Goal: Book appointment/travel/reservation

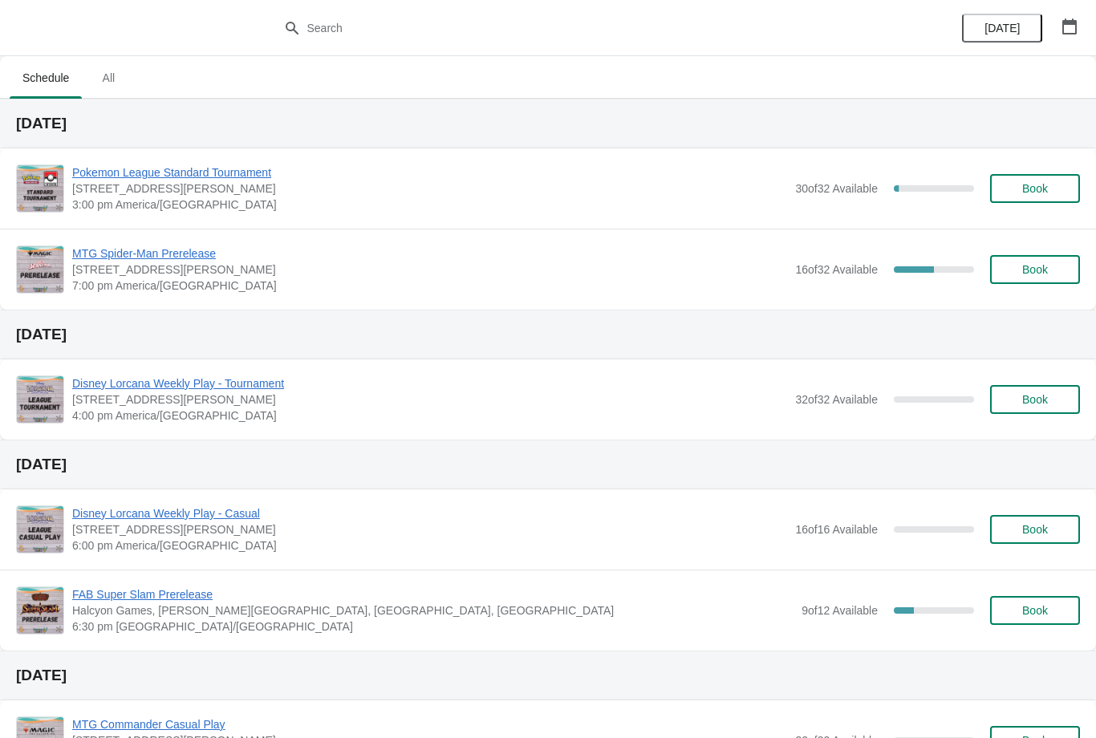
click at [1076, 183] on button "Book" at bounding box center [1035, 188] width 90 height 29
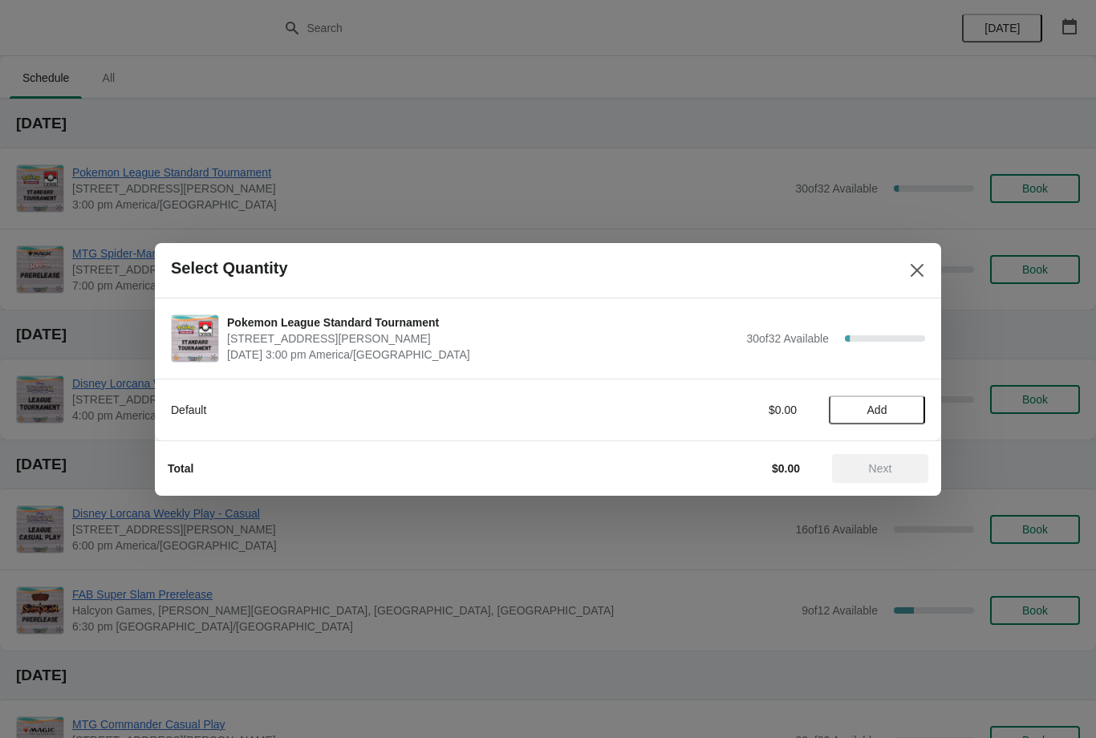
click at [887, 404] on span "Add" at bounding box center [877, 410] width 20 height 13
click at [907, 409] on icon at bounding box center [904, 409] width 17 height 17
click at [887, 472] on span "Next" at bounding box center [880, 468] width 23 height 13
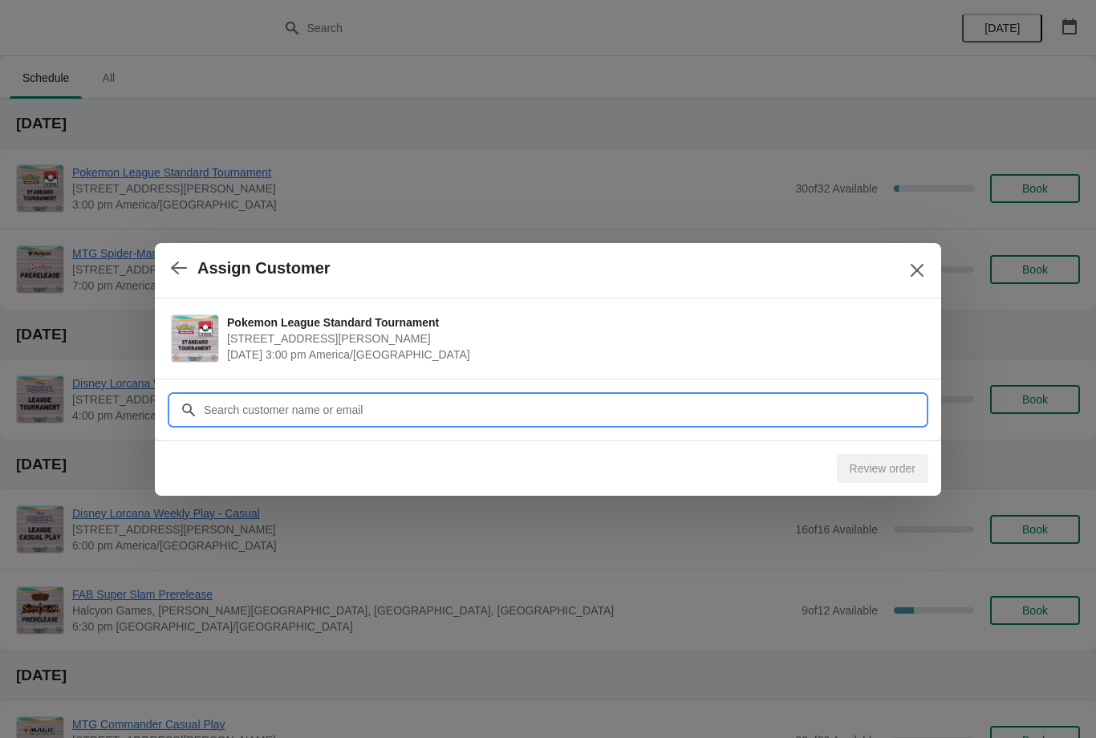
click at [678, 403] on input "Customer" at bounding box center [564, 409] width 722 height 29
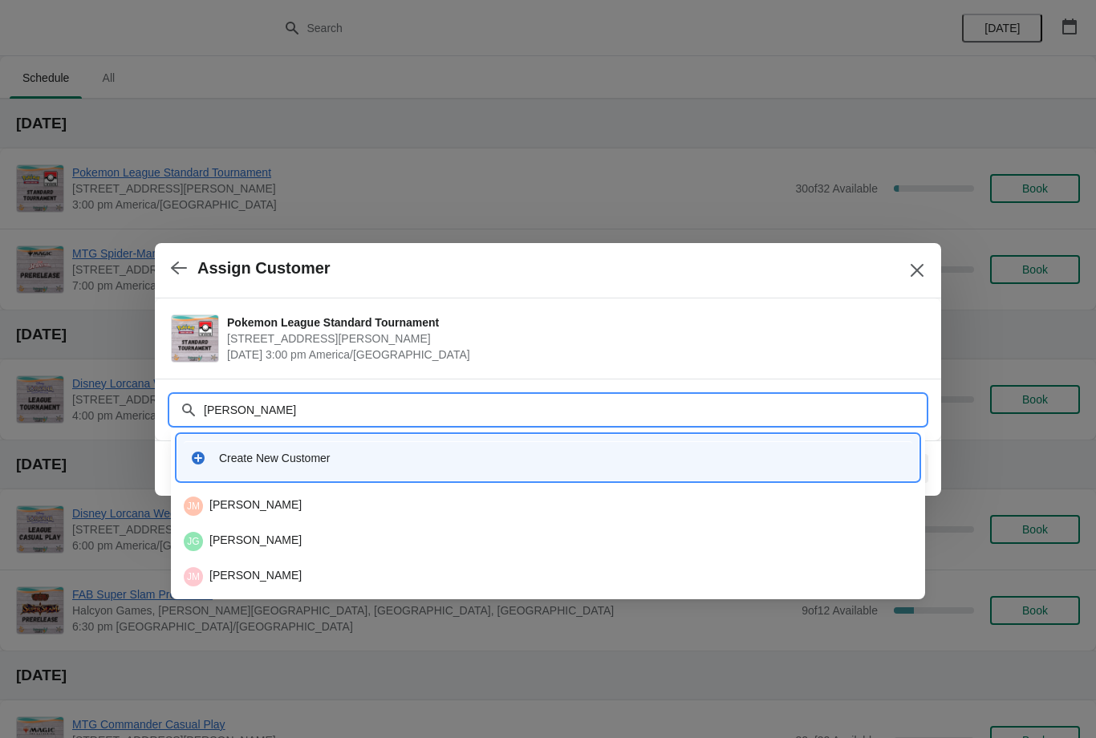
type input "Jennifer"
click at [327, 498] on div "JM Jennifer Michalec" at bounding box center [548, 506] width 728 height 19
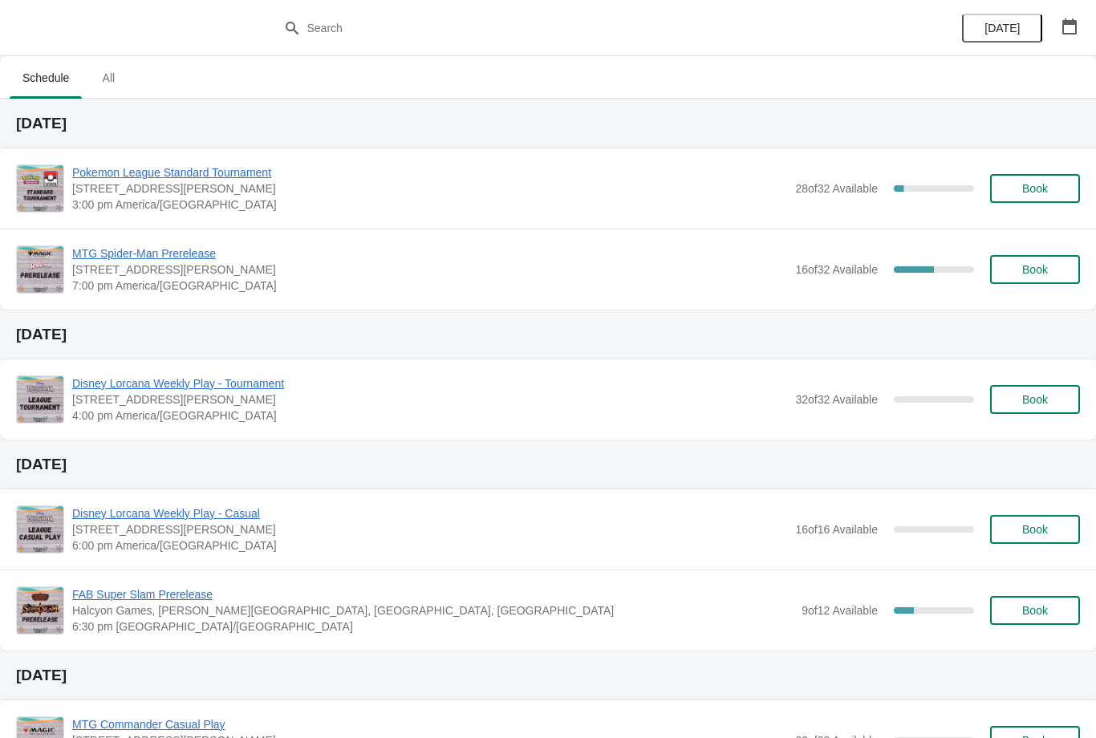
click at [1046, 182] on span "Book" at bounding box center [1035, 188] width 26 height 13
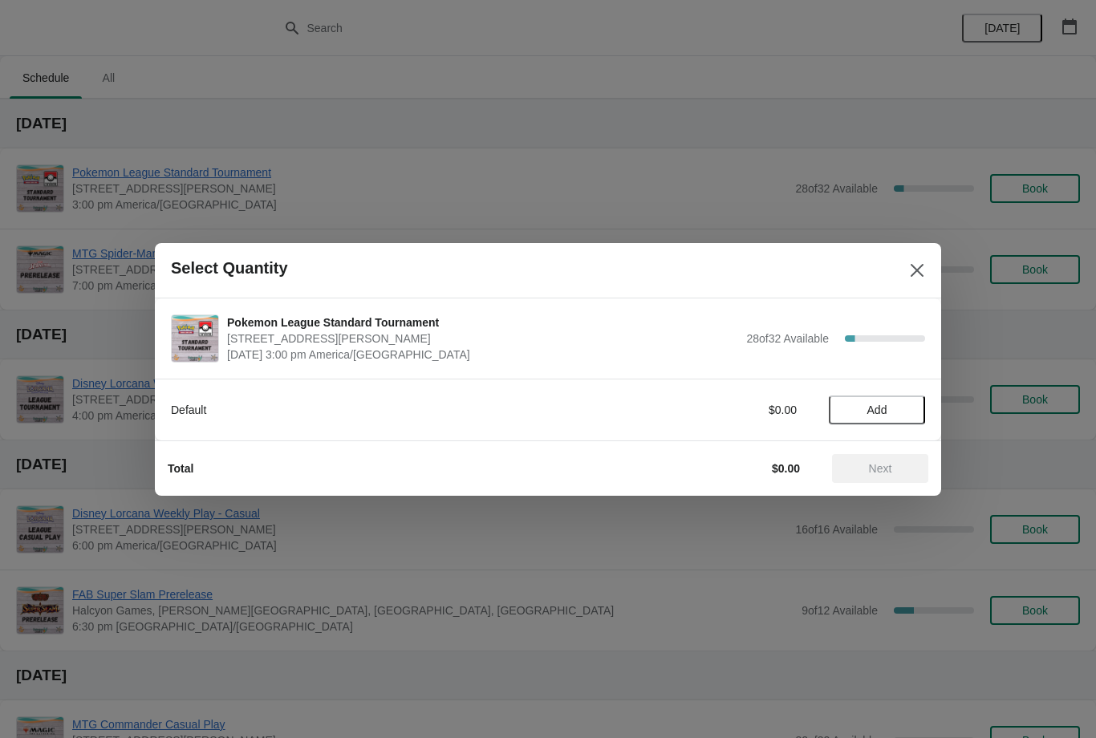
click at [876, 408] on span "Add" at bounding box center [877, 410] width 20 height 13
click at [894, 469] on span "Next" at bounding box center [880, 468] width 71 height 13
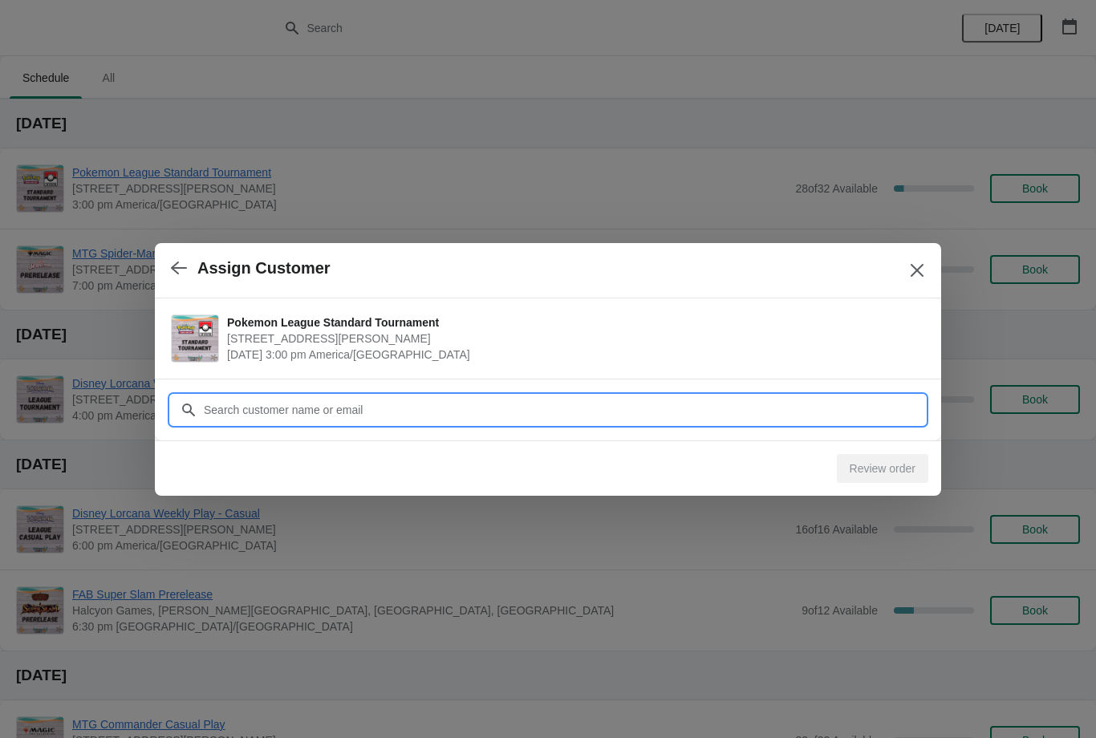
click at [617, 399] on input "Customer" at bounding box center [564, 409] width 722 height 29
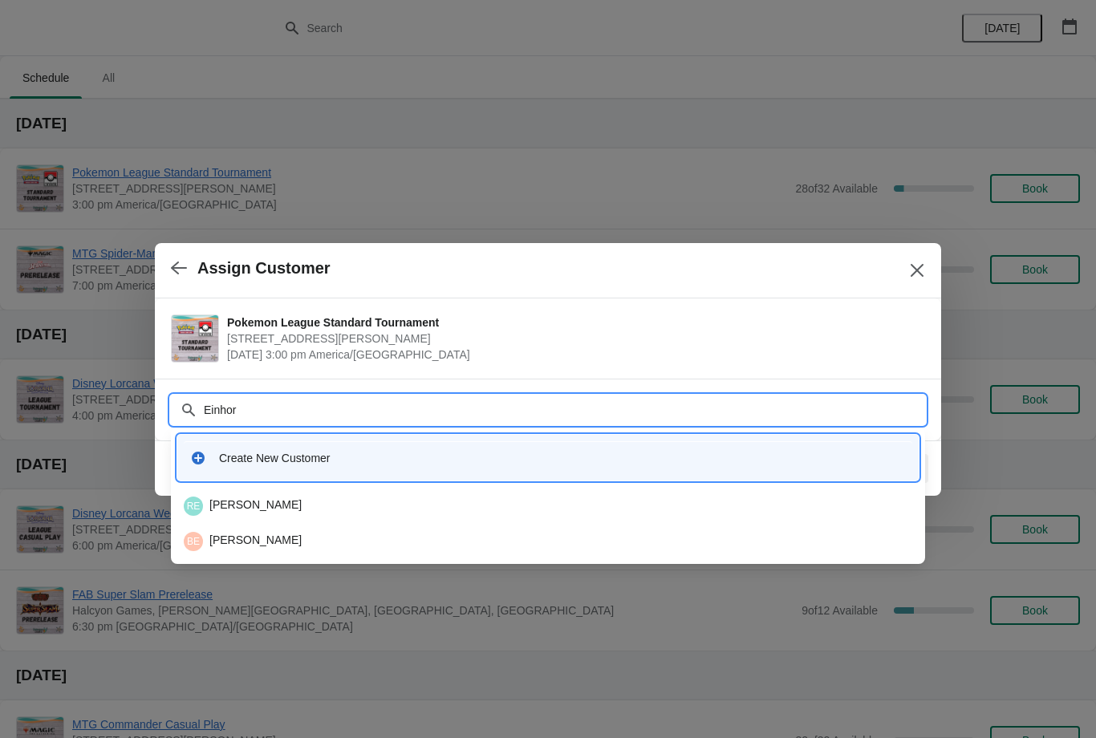
type input "Einhorn"
click at [350, 513] on div "RE Robin Einhorn" at bounding box center [548, 506] width 728 height 19
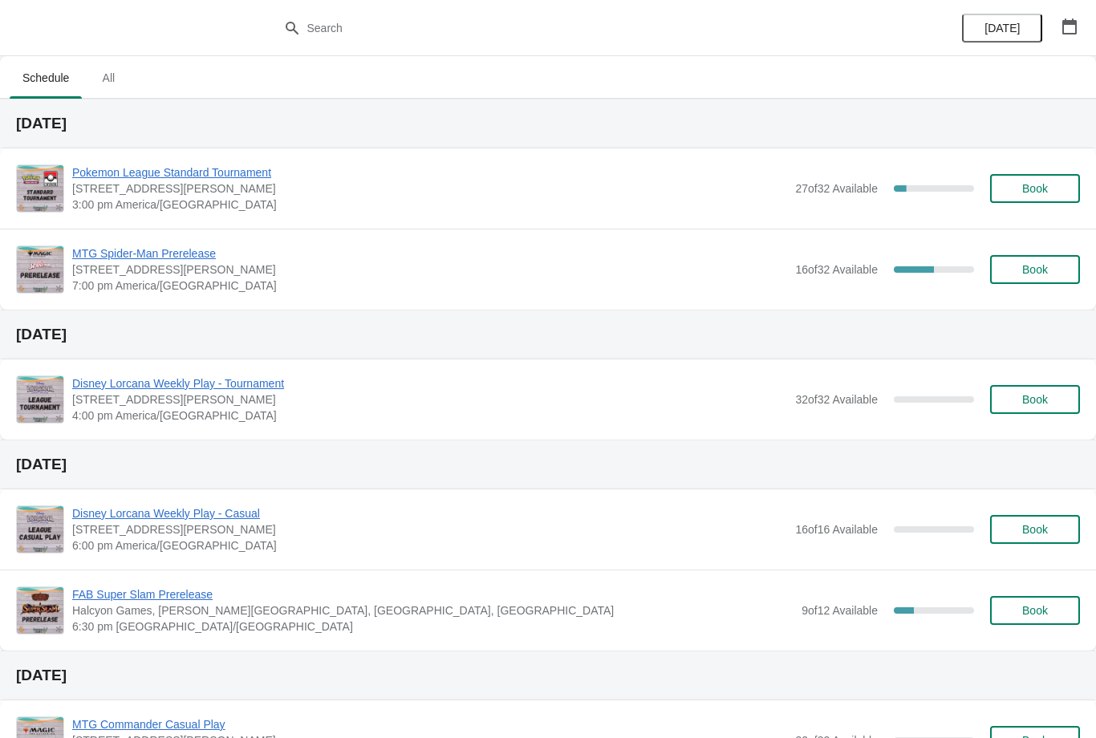
click at [1072, 14] on button "button" at bounding box center [1069, 26] width 29 height 29
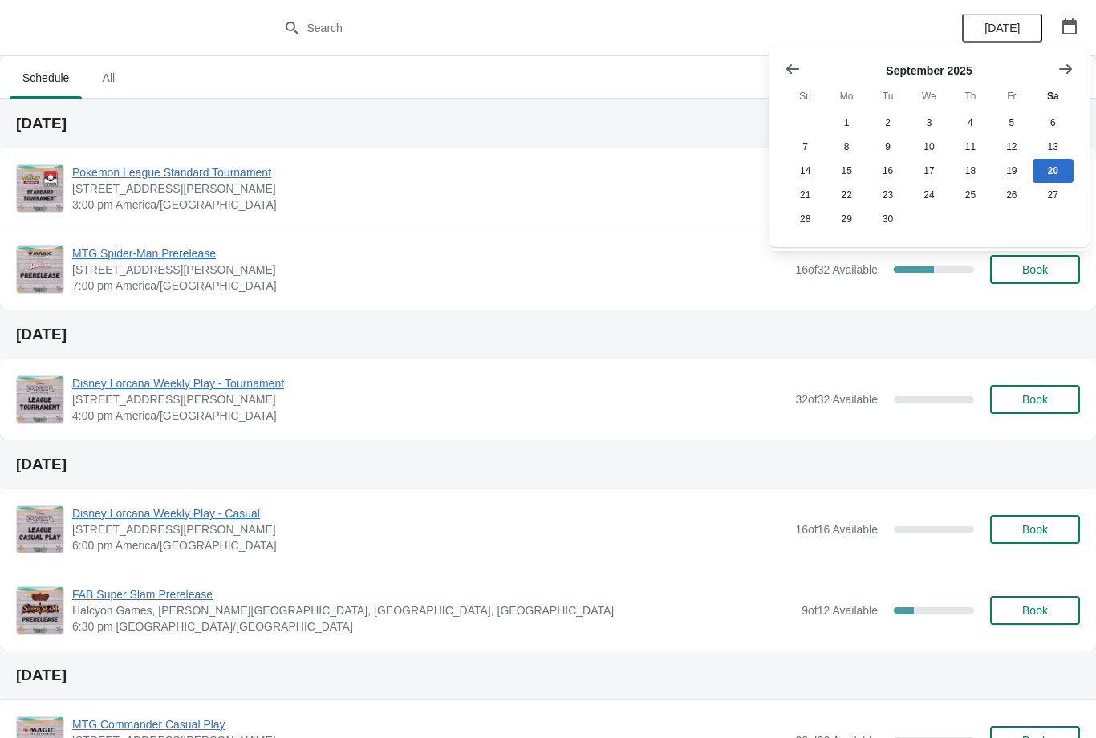
click at [1065, 55] on button "Show next month, October 2025" at bounding box center [1065, 69] width 29 height 29
click at [1075, 60] on button "Show next month, November 2025" at bounding box center [1065, 69] width 29 height 29
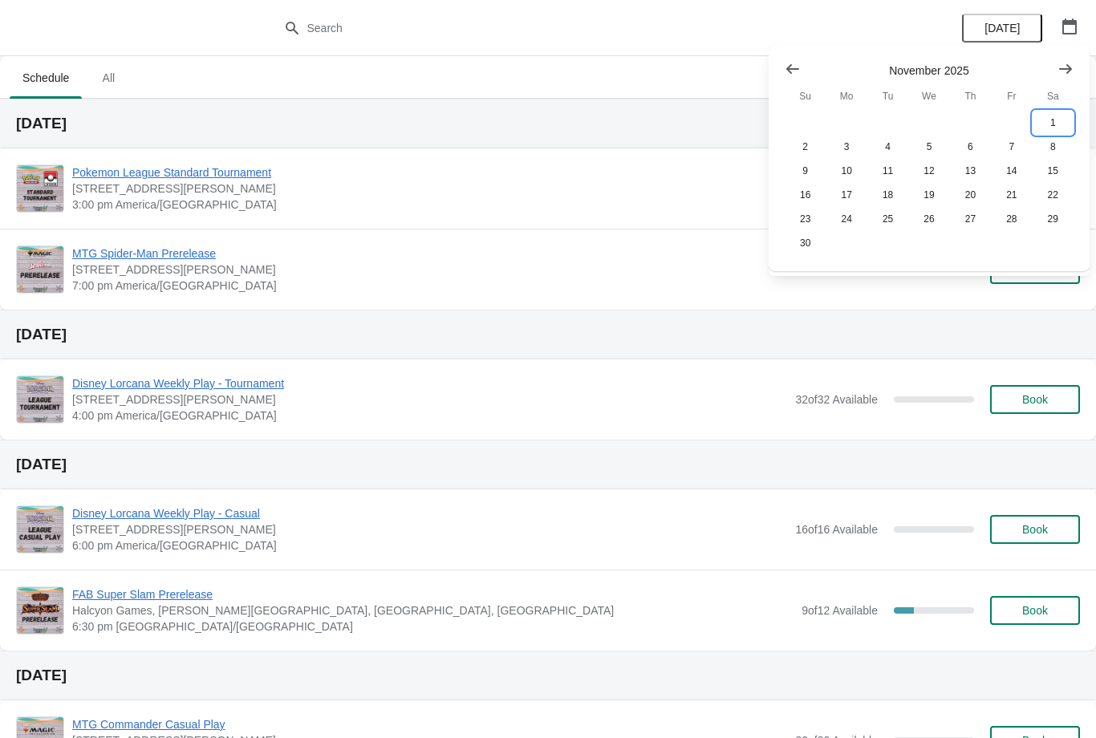
click at [1054, 116] on button "1" at bounding box center [1052, 123] width 41 height 24
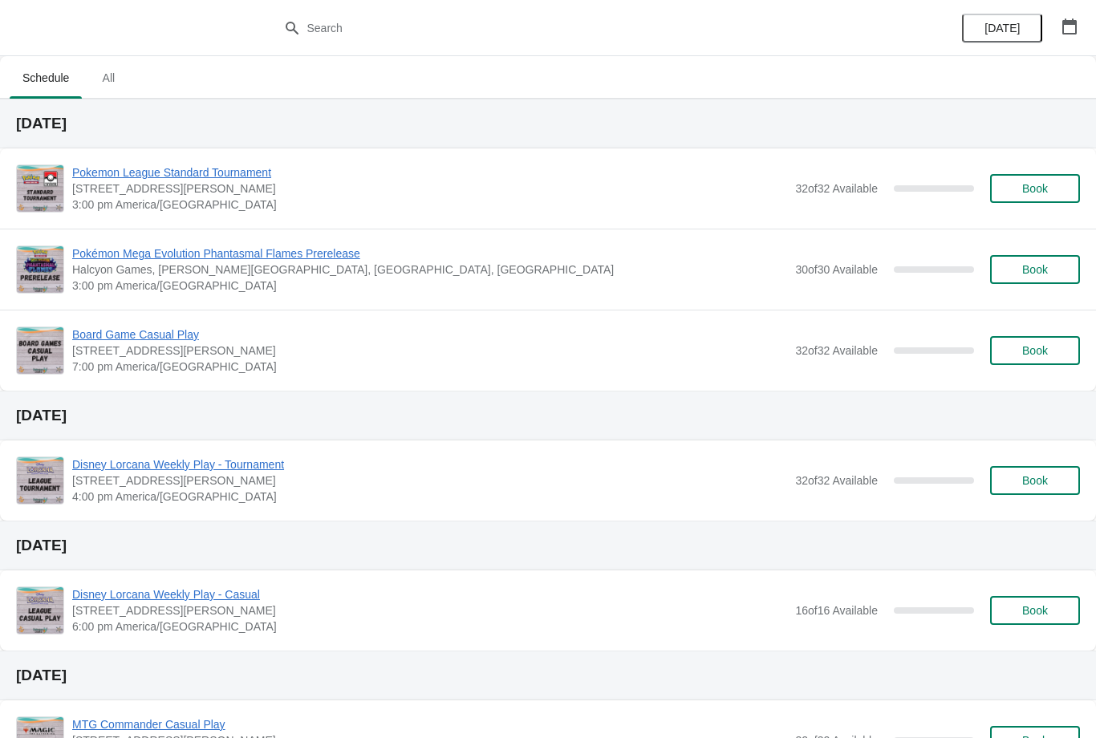
click at [1032, 283] on button "Book" at bounding box center [1035, 269] width 90 height 29
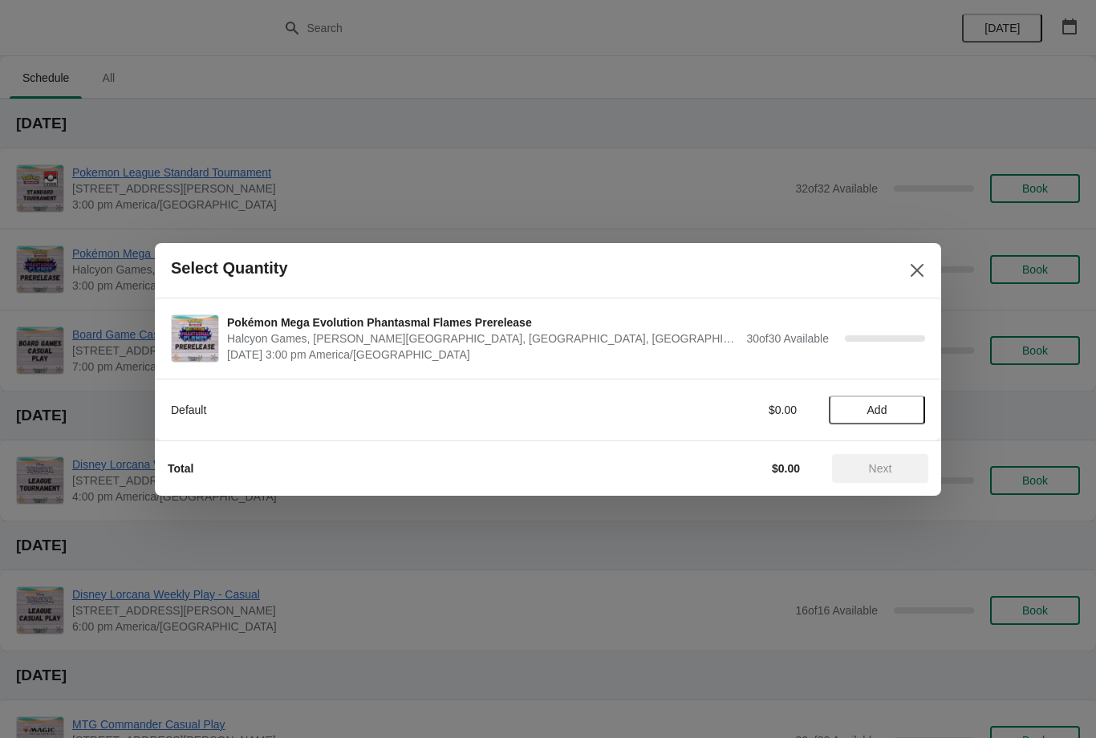
click at [890, 401] on button "Add" at bounding box center [877, 409] width 96 height 29
click at [898, 464] on span "Next" at bounding box center [880, 468] width 71 height 13
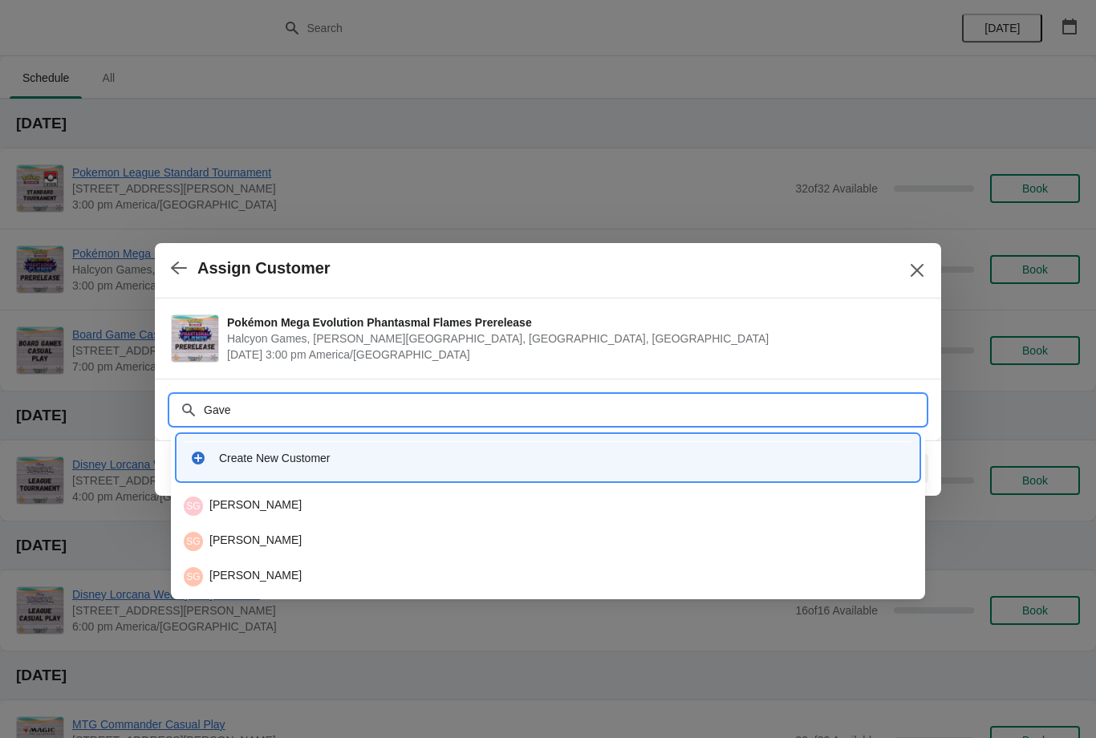
type input "Gavel"
click at [275, 530] on div "SG [PERSON_NAME]" at bounding box center [547, 541] width 741 height 32
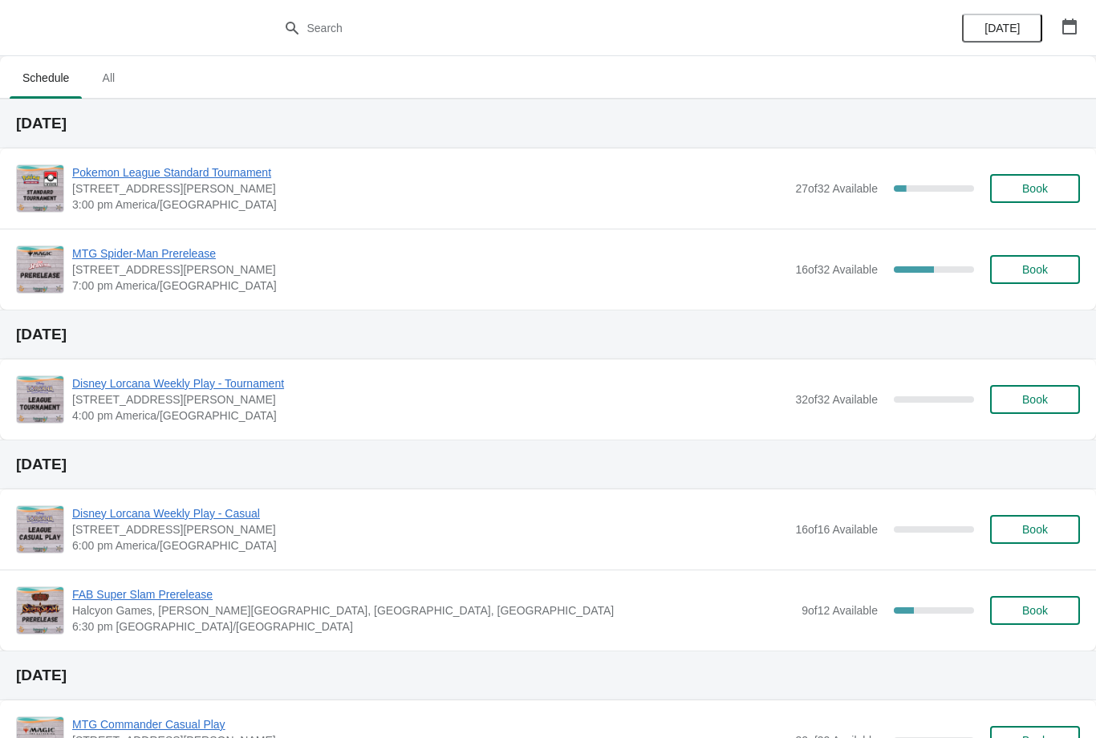
click at [1069, 22] on icon "button" at bounding box center [1069, 26] width 14 height 16
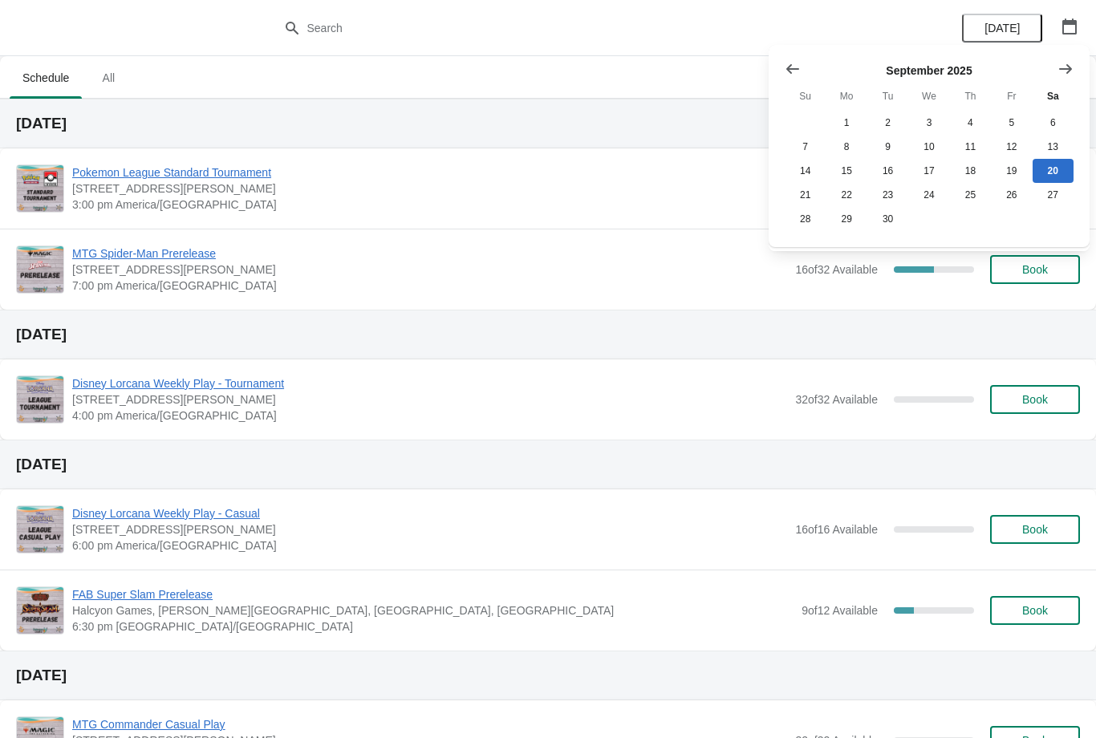
click at [1068, 61] on icon "Show next month, October 2025" at bounding box center [1065, 69] width 16 height 16
click at [1058, 65] on icon "Show next month, November 2025" at bounding box center [1065, 69] width 16 height 16
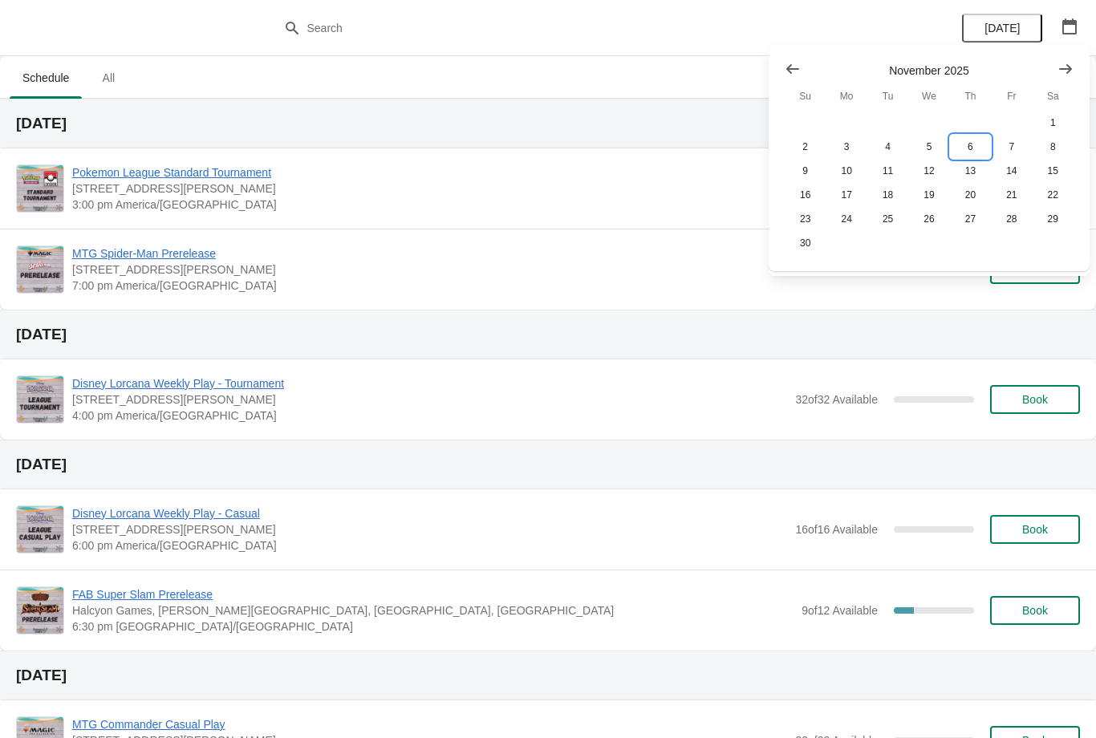
click at [975, 137] on button "6" at bounding box center [970, 147] width 41 height 24
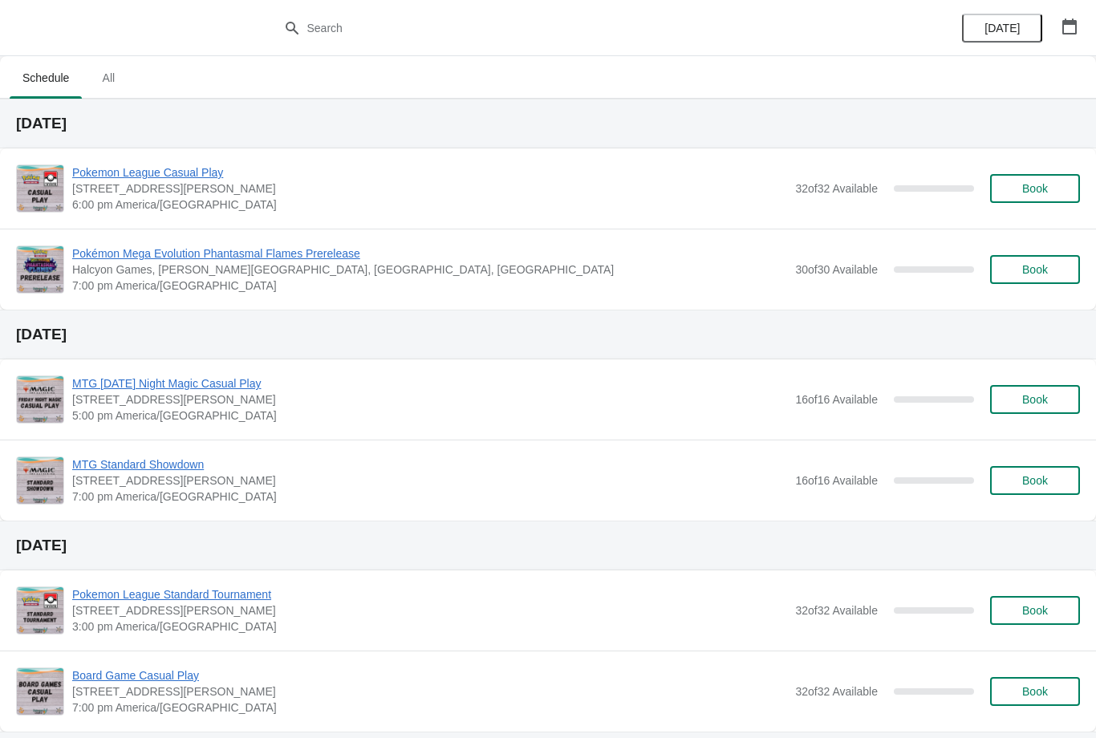
click at [1053, 266] on span "Book" at bounding box center [1034, 269] width 61 height 13
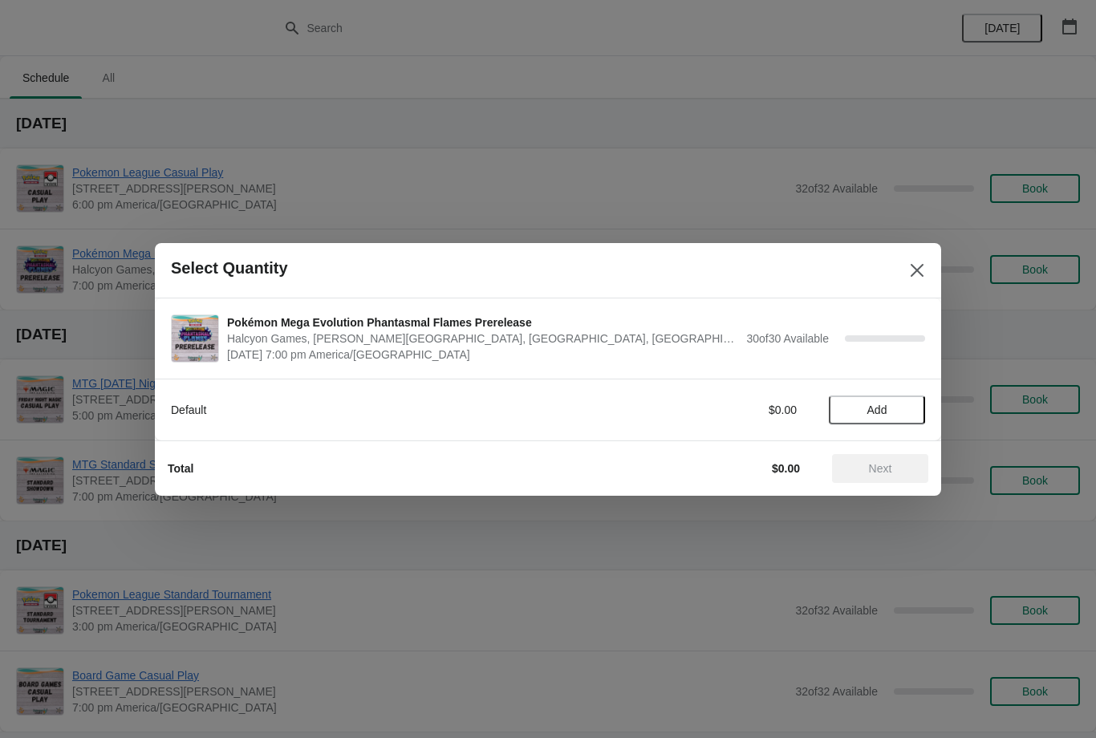
click at [889, 406] on span "Add" at bounding box center [876, 410] width 67 height 13
click at [902, 460] on button "Next" at bounding box center [880, 468] width 96 height 29
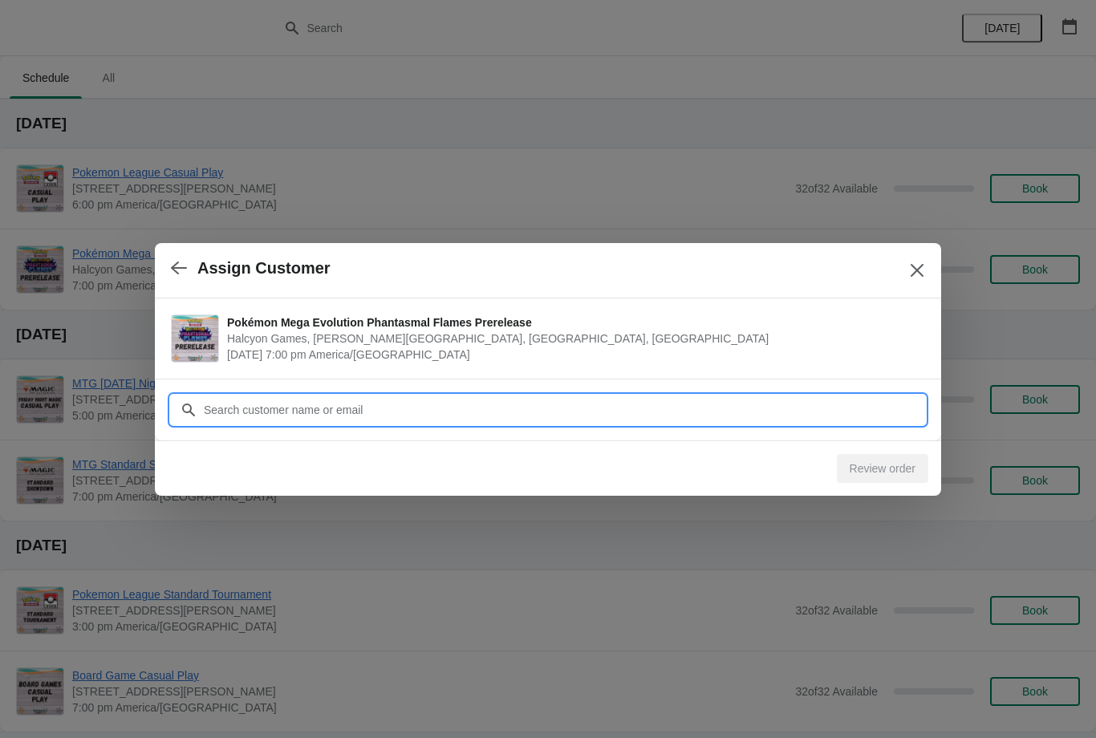
click at [789, 401] on input "Customer" at bounding box center [564, 409] width 722 height 29
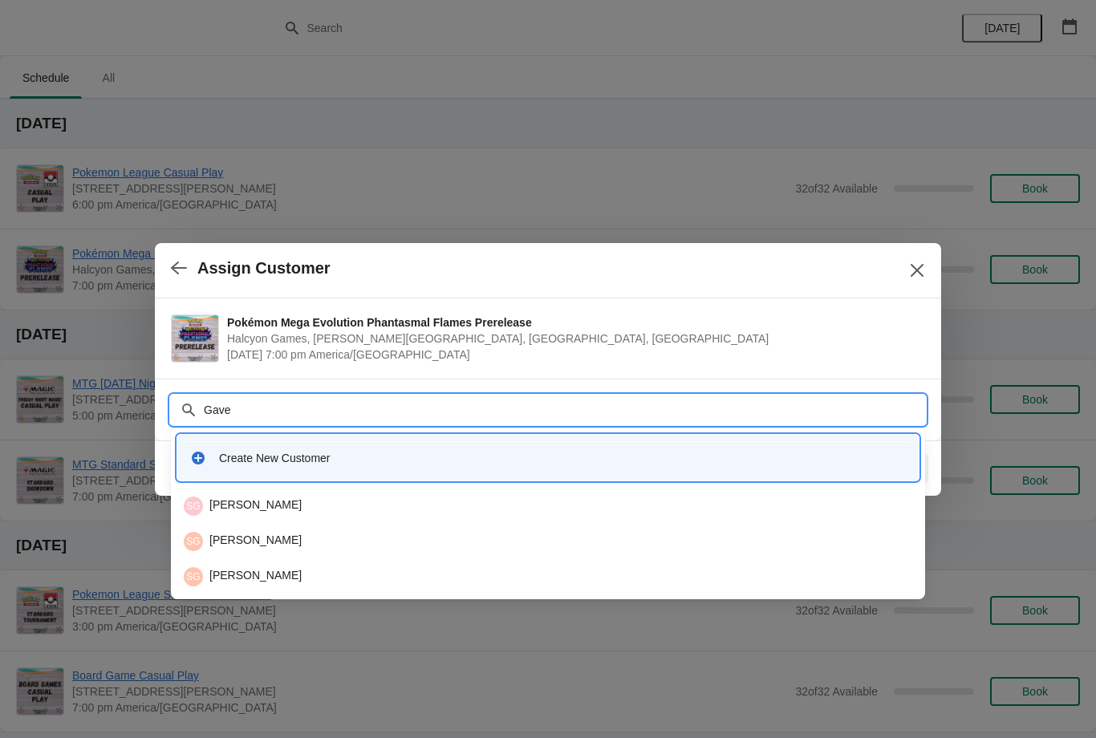
type input "Gavel"
click at [261, 524] on li "SG Sandra Gavela" at bounding box center [548, 539] width 754 height 35
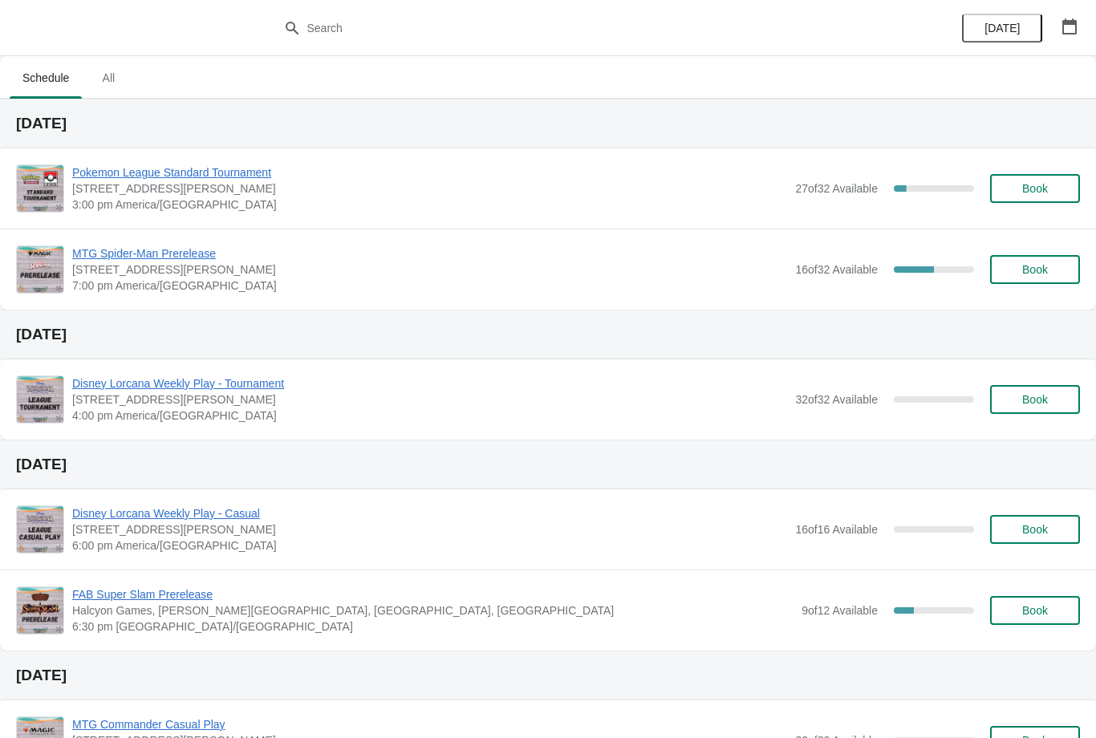
click at [1031, 178] on button "Book" at bounding box center [1035, 188] width 90 height 29
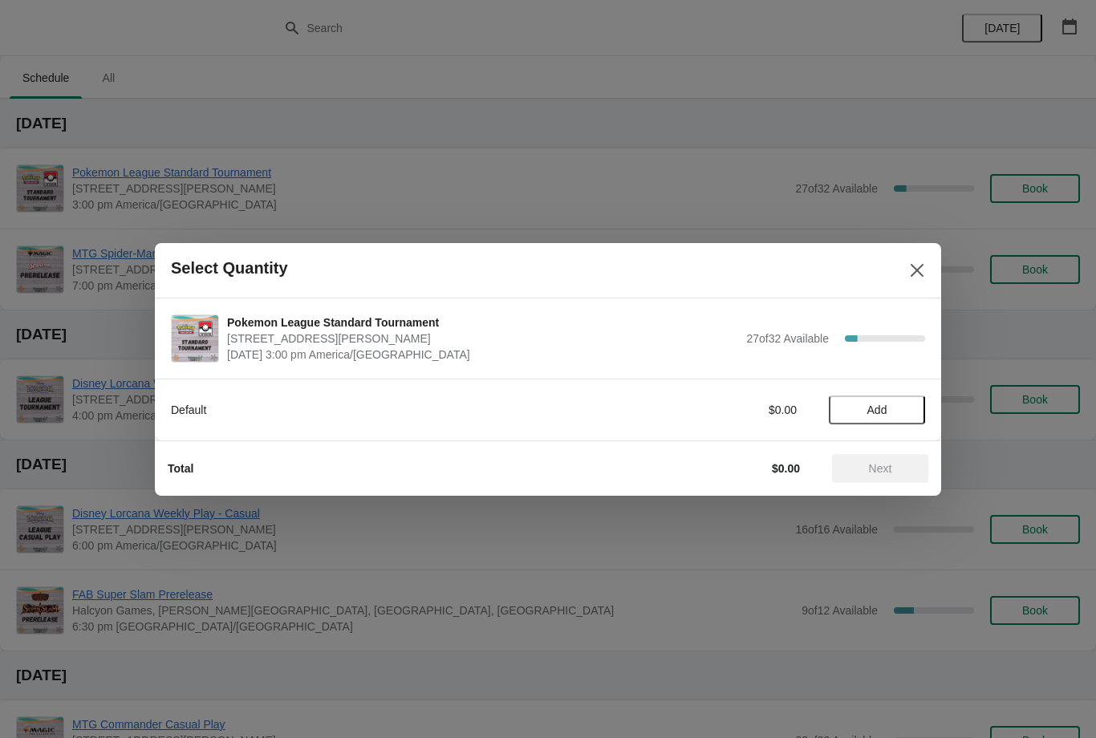
click at [895, 404] on span "Add" at bounding box center [876, 410] width 67 height 13
click at [876, 477] on button "Next" at bounding box center [880, 468] width 96 height 29
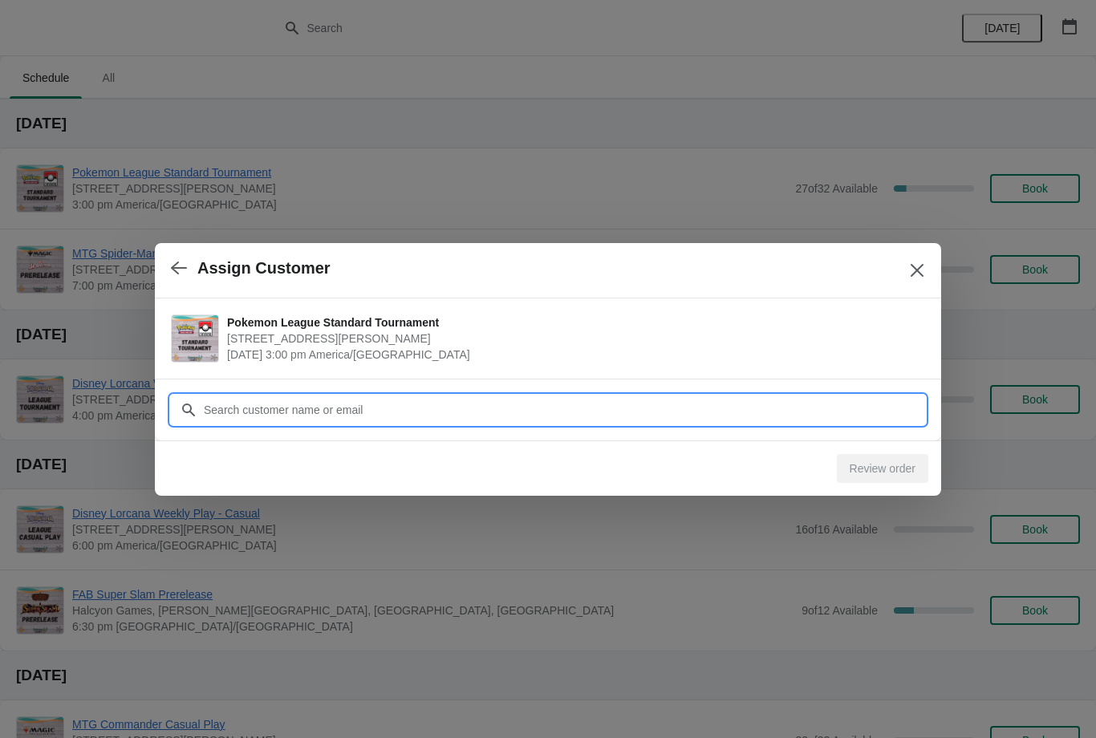
click at [416, 400] on input "Customer" at bounding box center [564, 409] width 722 height 29
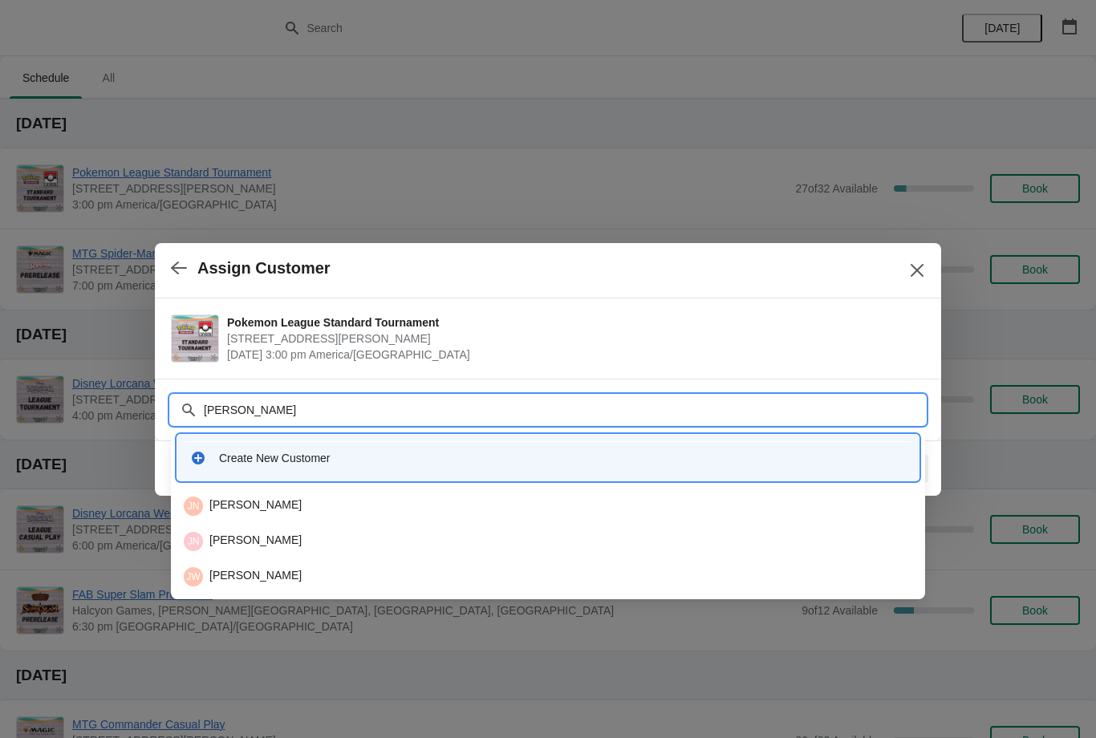
type input "Navee"
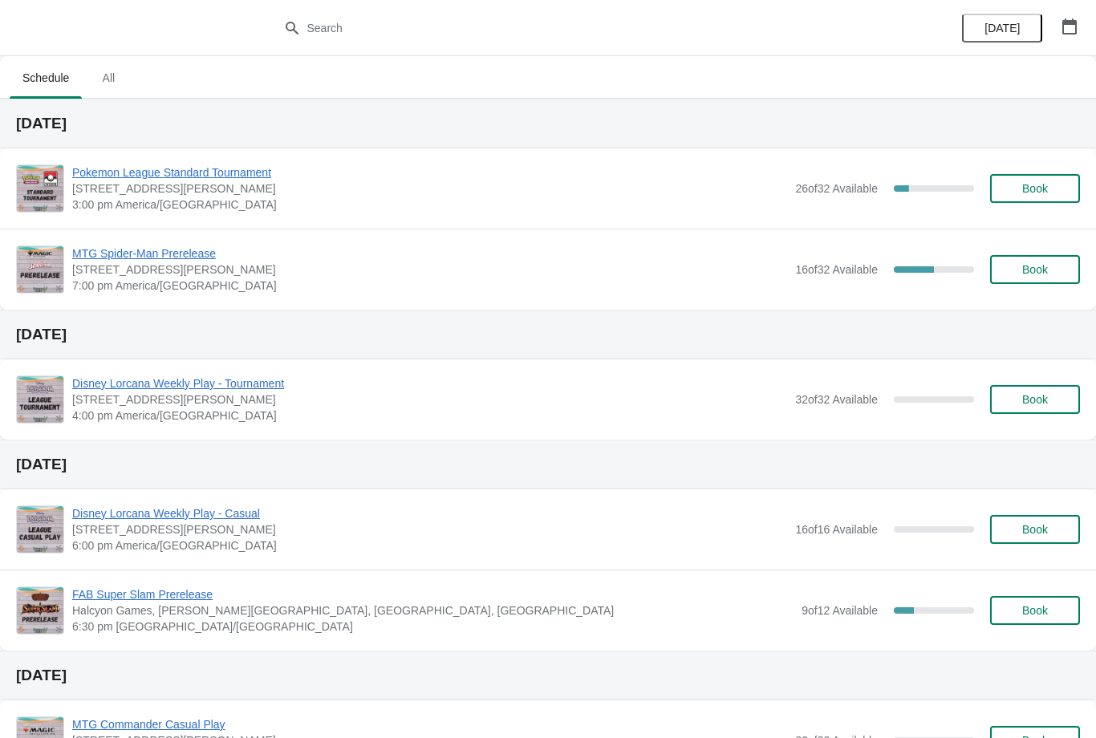
click at [1041, 199] on button "Book" at bounding box center [1035, 188] width 90 height 29
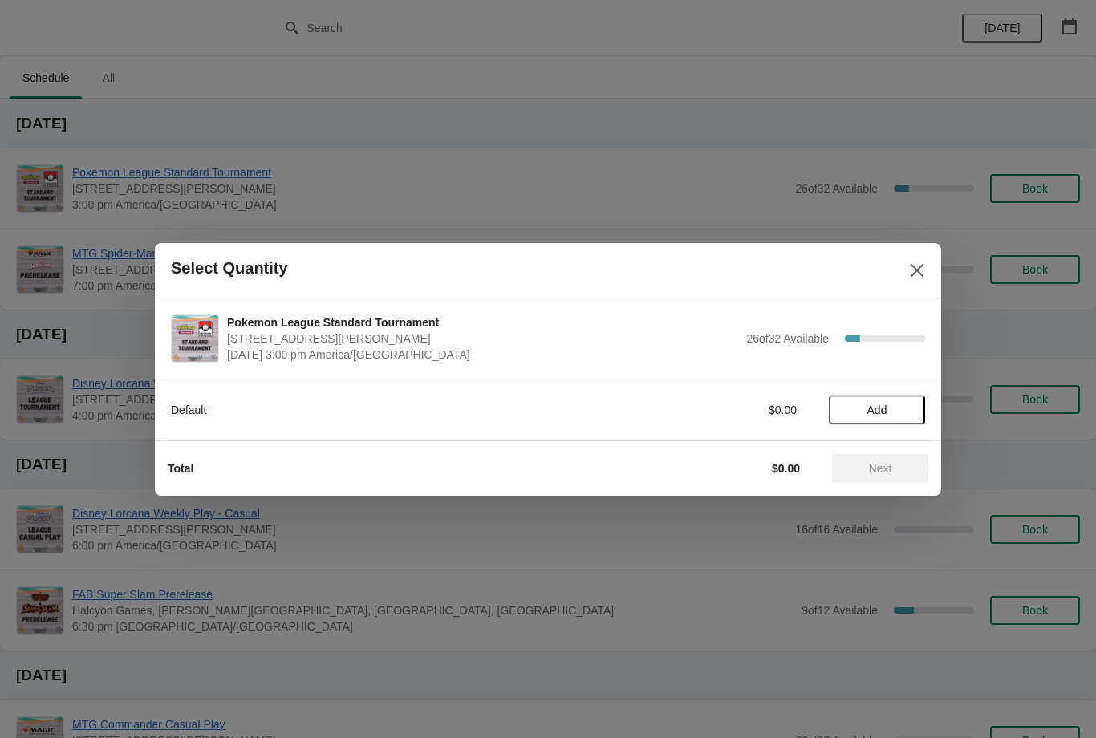
click at [890, 402] on button "Add" at bounding box center [877, 409] width 96 height 29
click at [881, 471] on span "Next" at bounding box center [880, 468] width 23 height 13
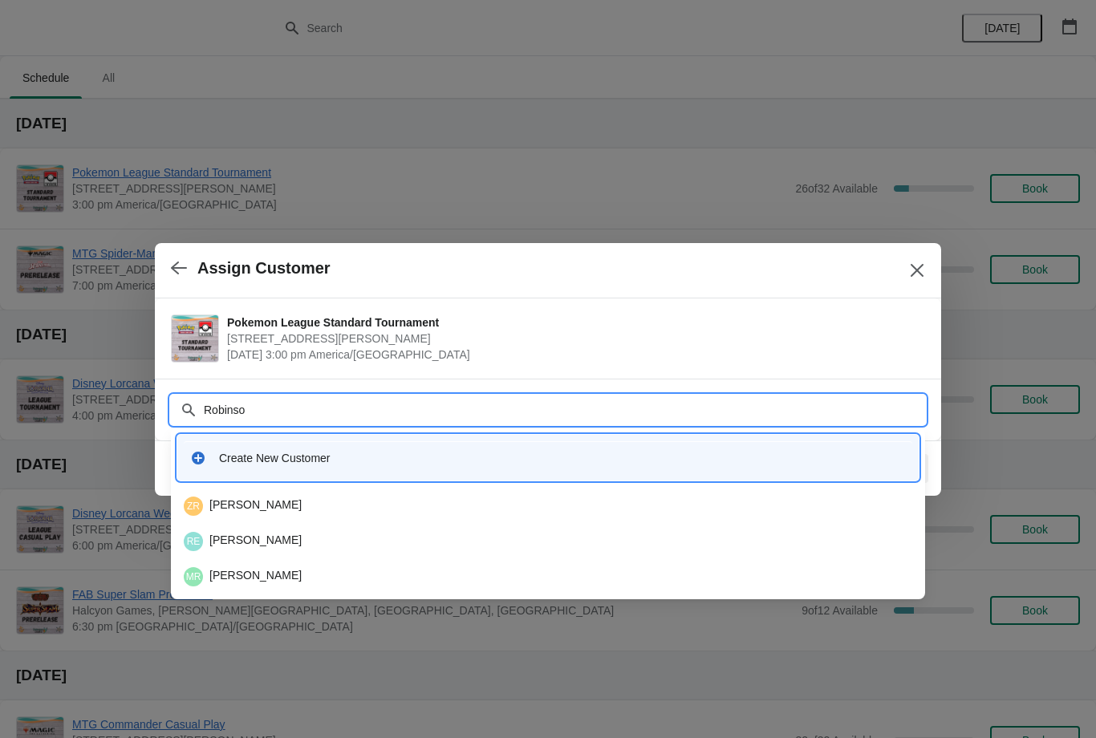
type input "[PERSON_NAME]"
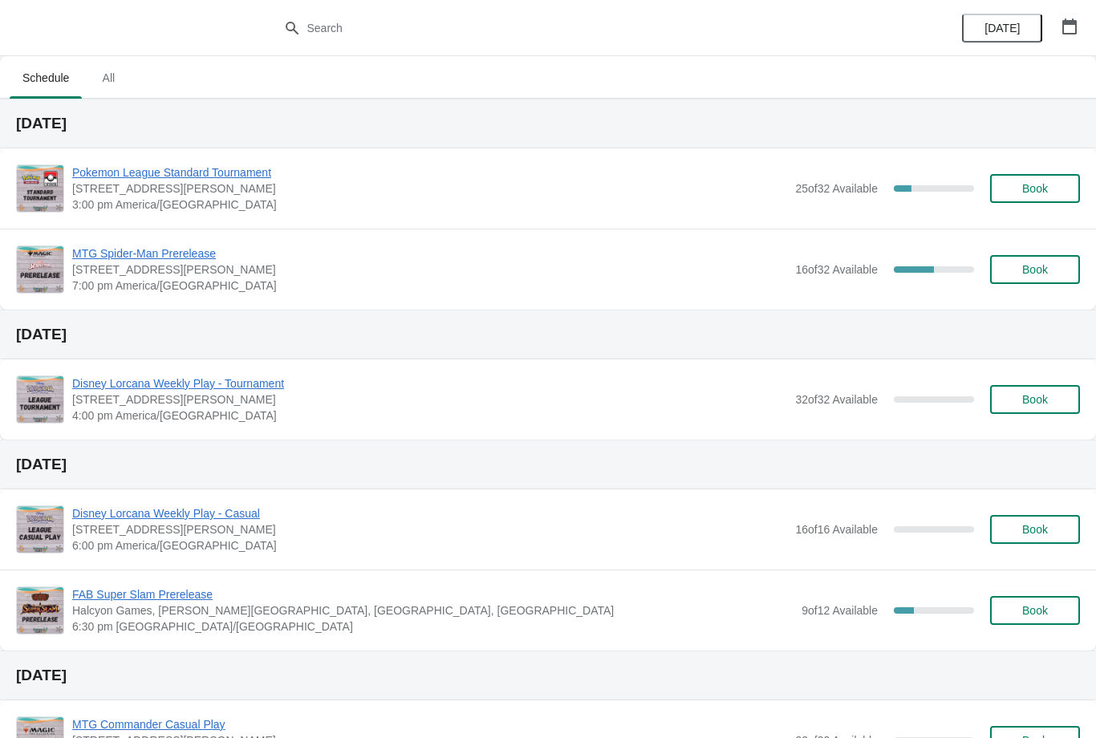
click at [1052, 191] on span "Book" at bounding box center [1034, 188] width 61 height 13
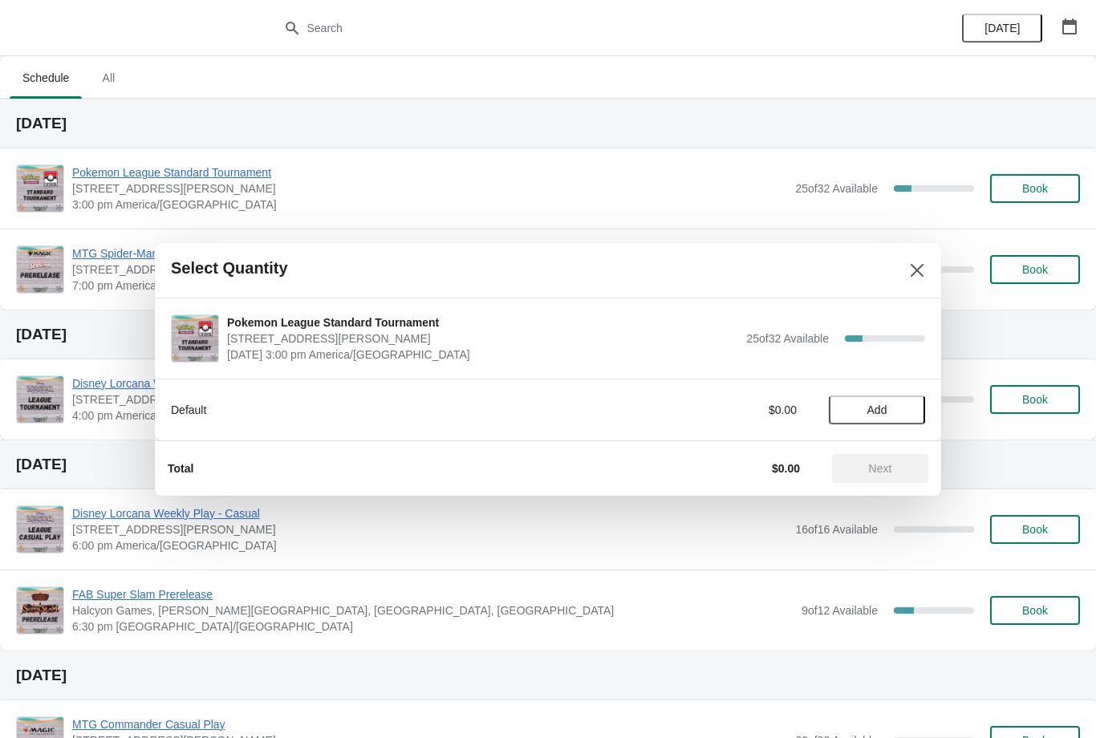
click at [883, 412] on span "Add" at bounding box center [877, 410] width 20 height 13
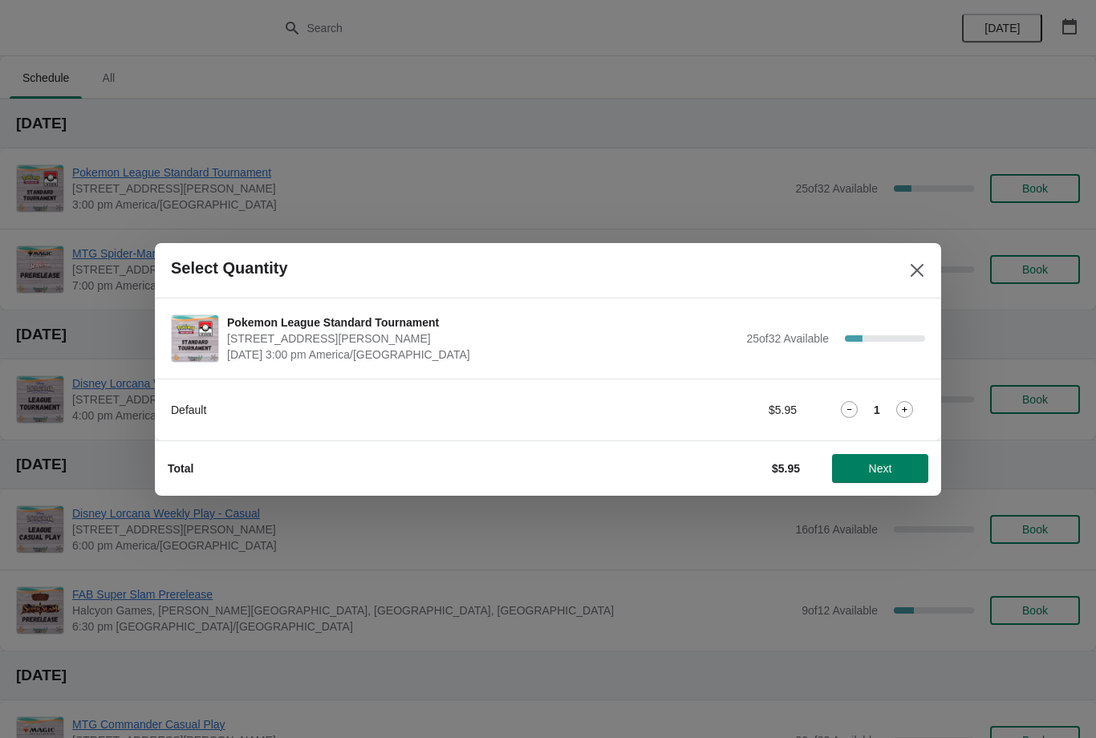
click at [911, 401] on icon at bounding box center [904, 409] width 17 height 17
click at [879, 472] on span "Next" at bounding box center [880, 468] width 23 height 13
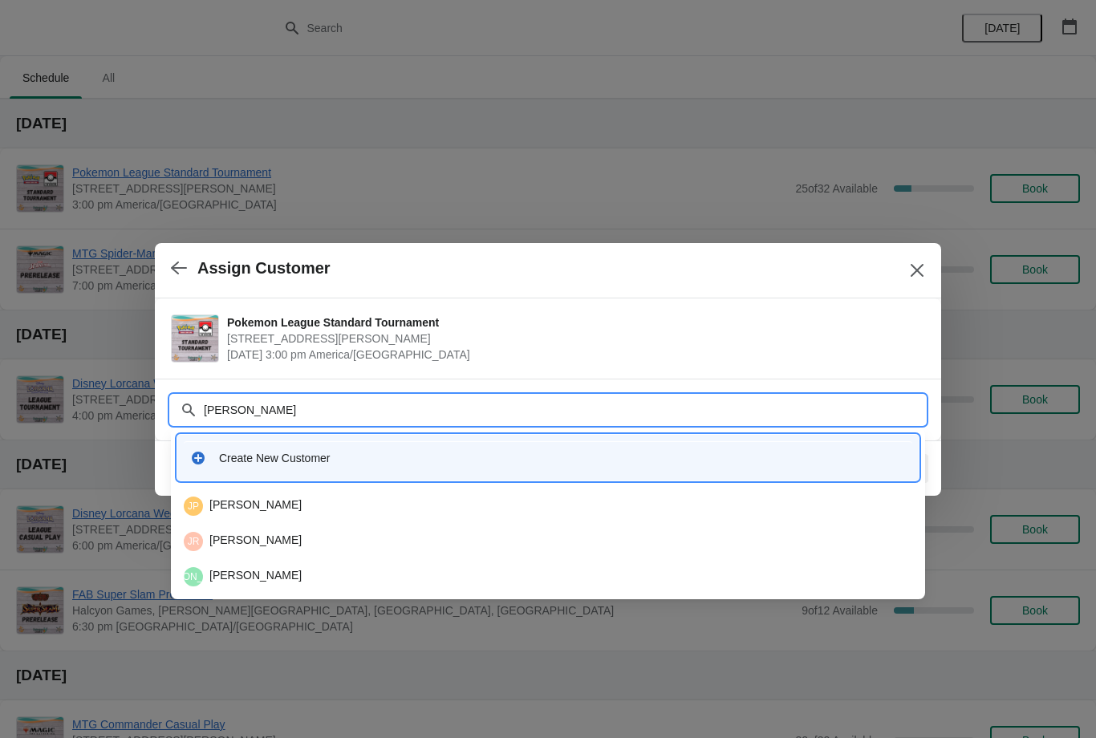
type input "[PERSON_NAME]"
click at [379, 501] on div "JP Javier Pulido" at bounding box center [548, 506] width 728 height 19
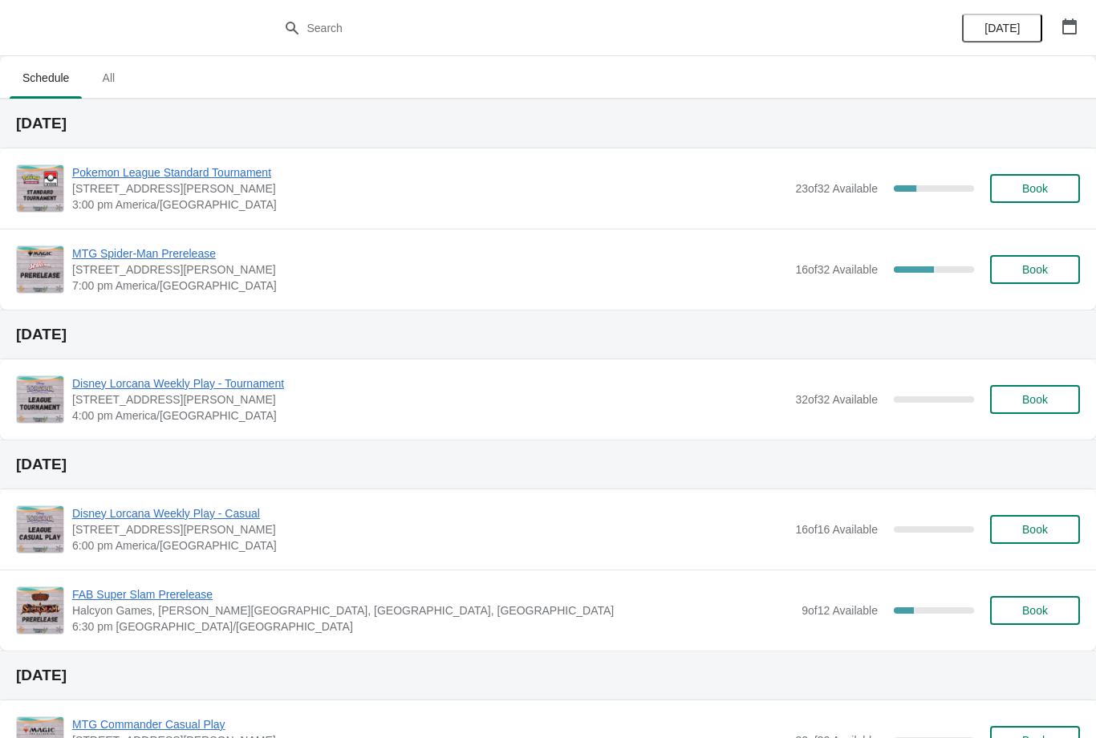
click at [213, 172] on span "Pokemon League Standard Tournament" at bounding box center [429, 172] width 715 height 16
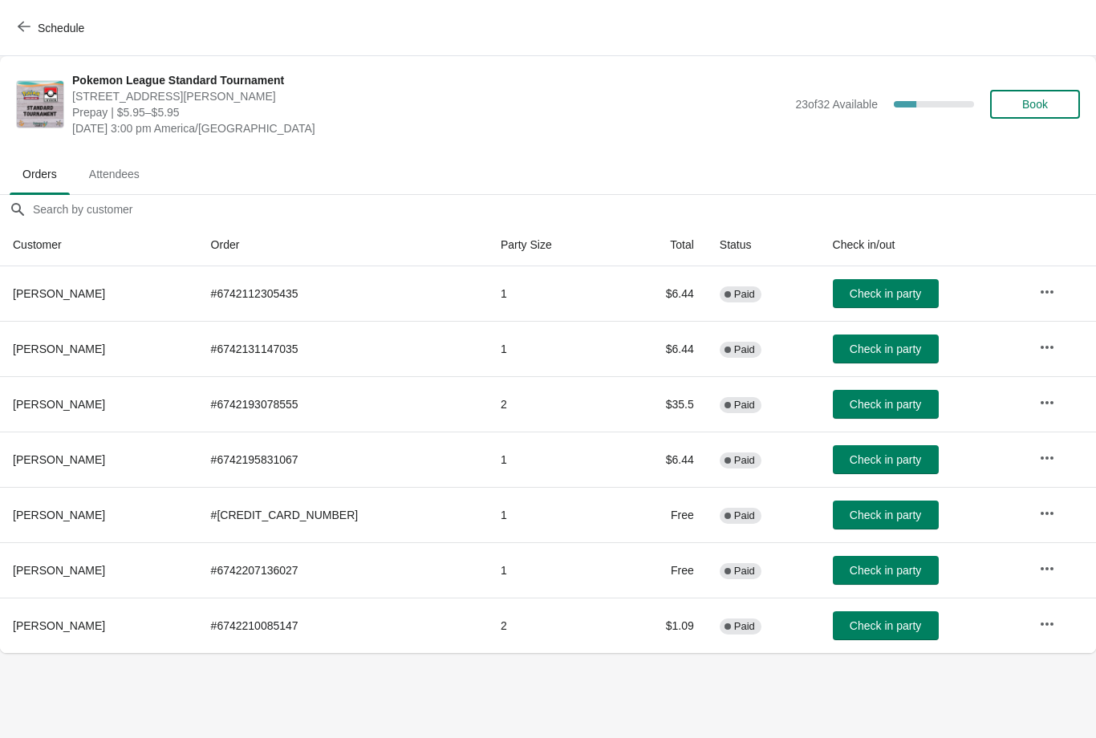
click at [866, 300] on span "Check in party" at bounding box center [885, 293] width 71 height 13
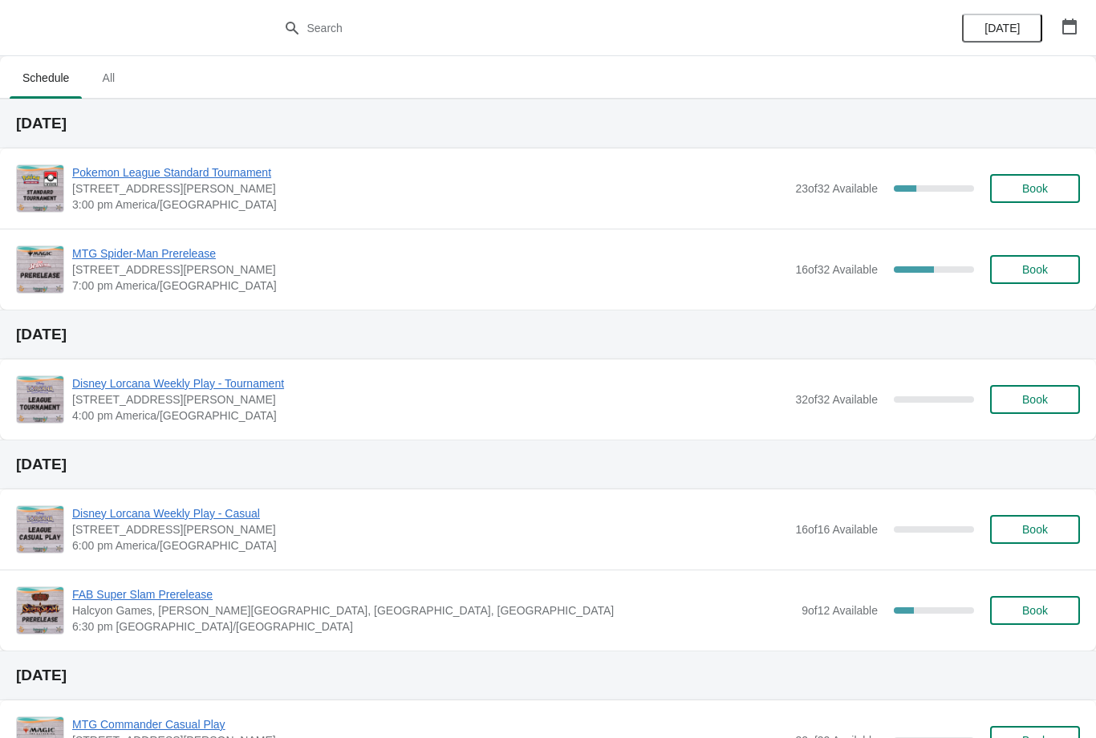
click at [1040, 185] on span "Book" at bounding box center [1035, 188] width 26 height 13
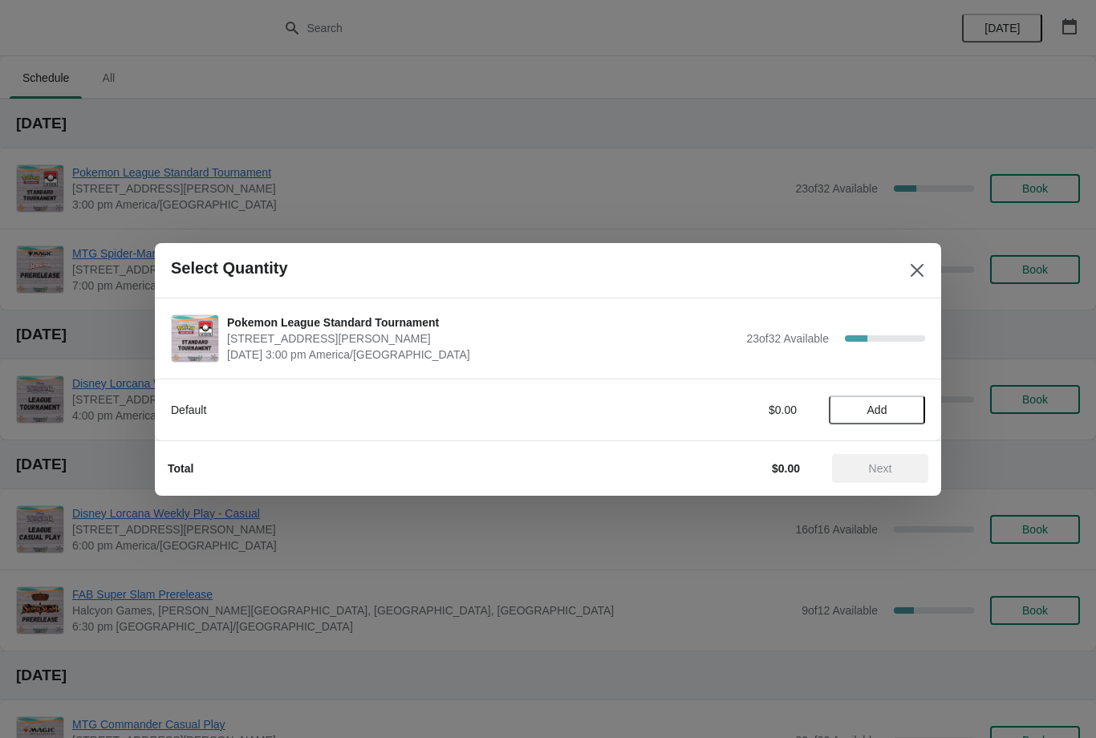
click at [902, 412] on span "Add" at bounding box center [876, 410] width 67 height 13
click at [905, 466] on span "Next" at bounding box center [880, 468] width 71 height 13
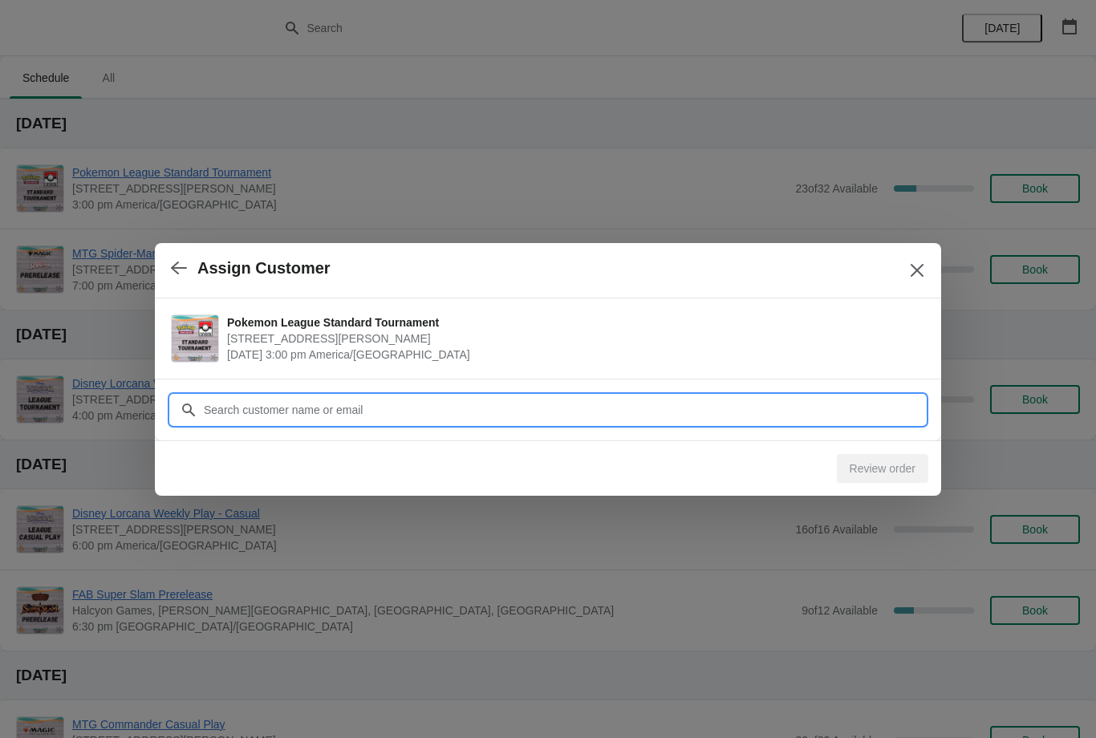
click at [549, 414] on input "Customer" at bounding box center [564, 409] width 722 height 29
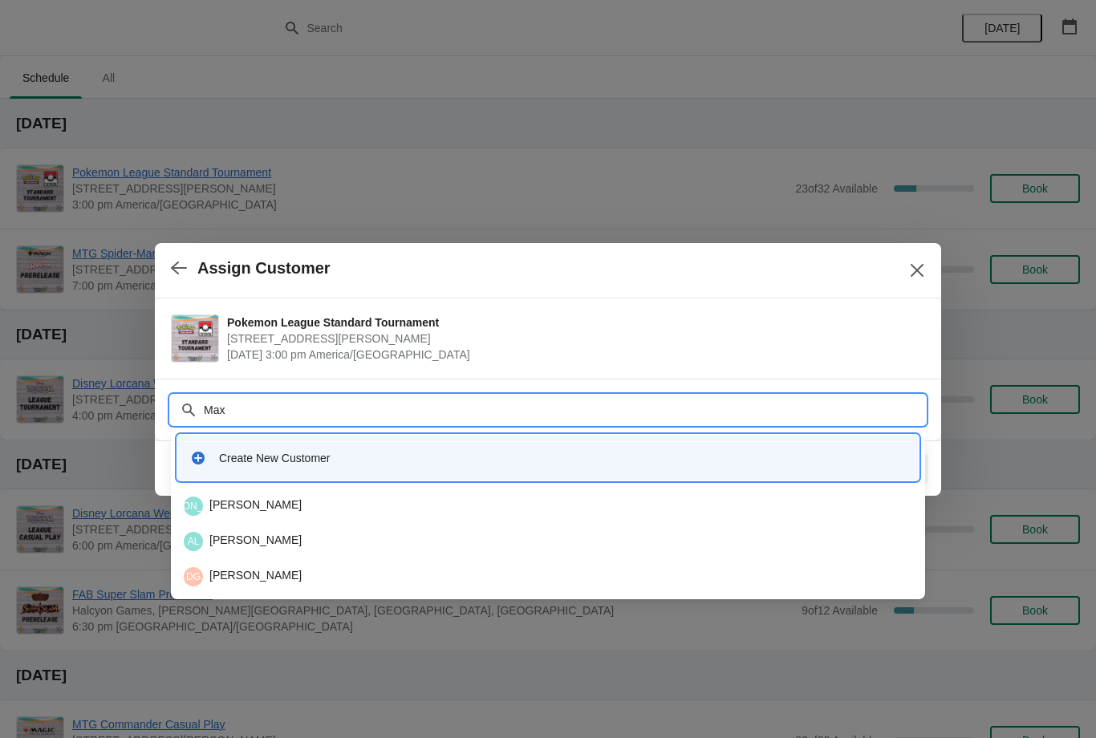
type input "Maxi"
click at [359, 541] on div "MA Maximo Acosta Pilar" at bounding box center [548, 541] width 728 height 19
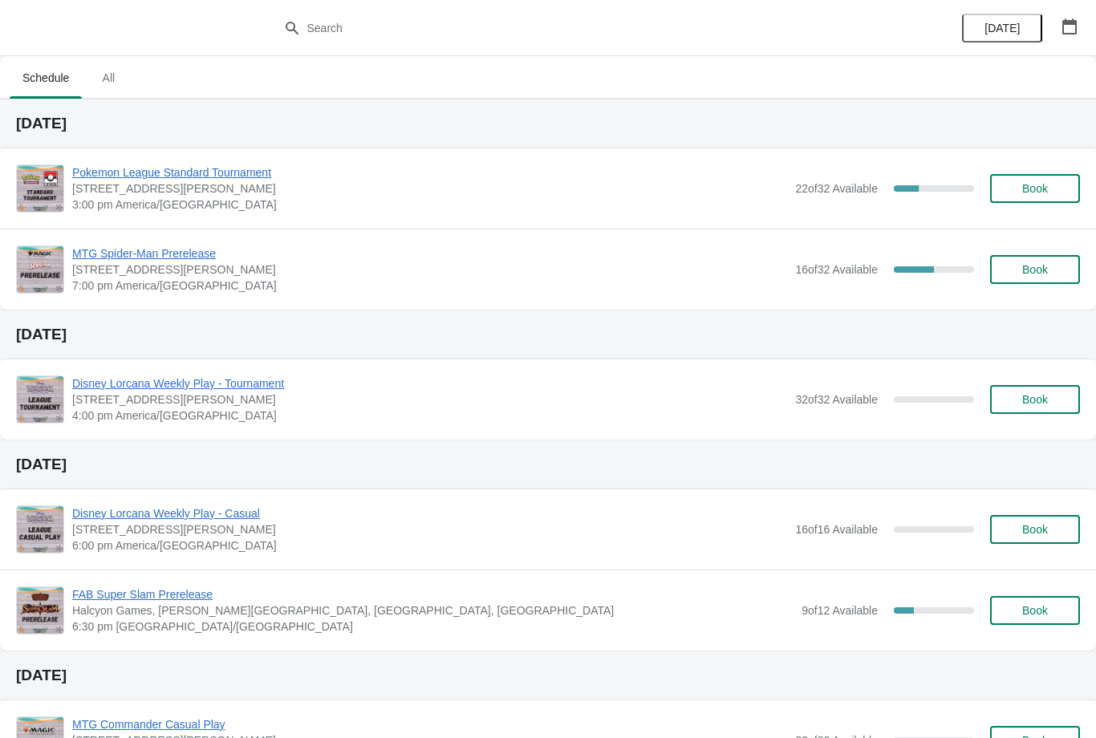
click at [1054, 184] on span "Book" at bounding box center [1034, 188] width 61 height 13
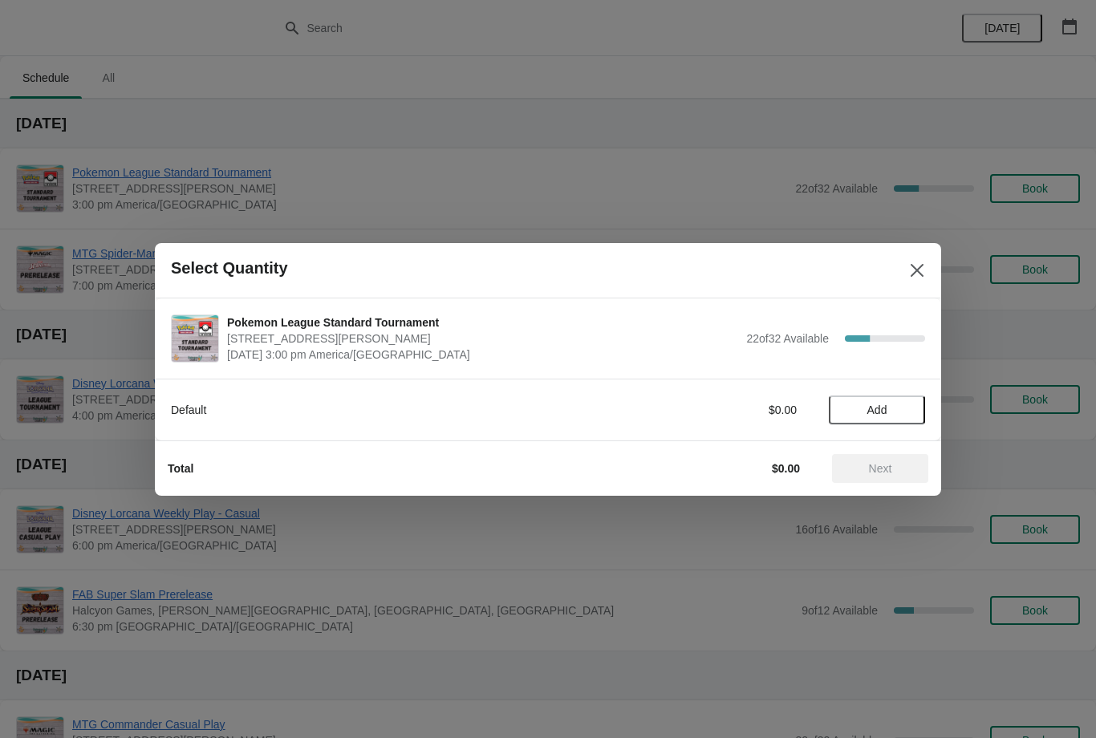
click at [888, 404] on span "Add" at bounding box center [876, 410] width 67 height 13
click at [882, 469] on span "Next" at bounding box center [880, 468] width 23 height 13
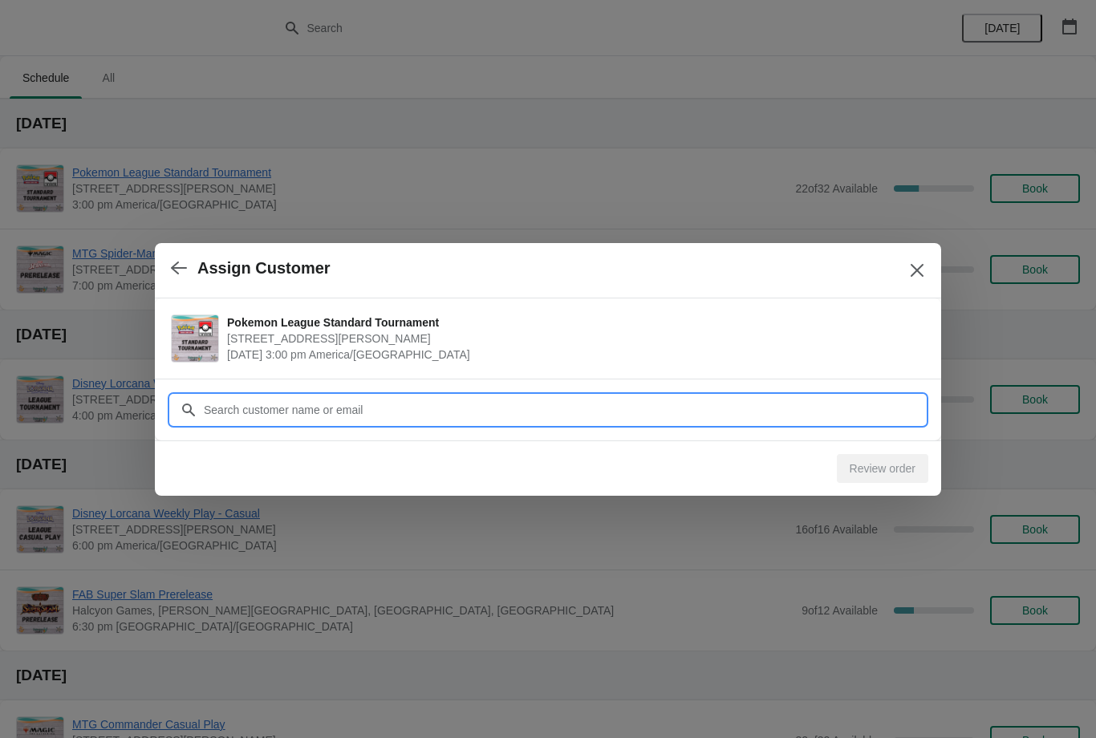
click at [444, 409] on input "Customer" at bounding box center [564, 409] width 722 height 29
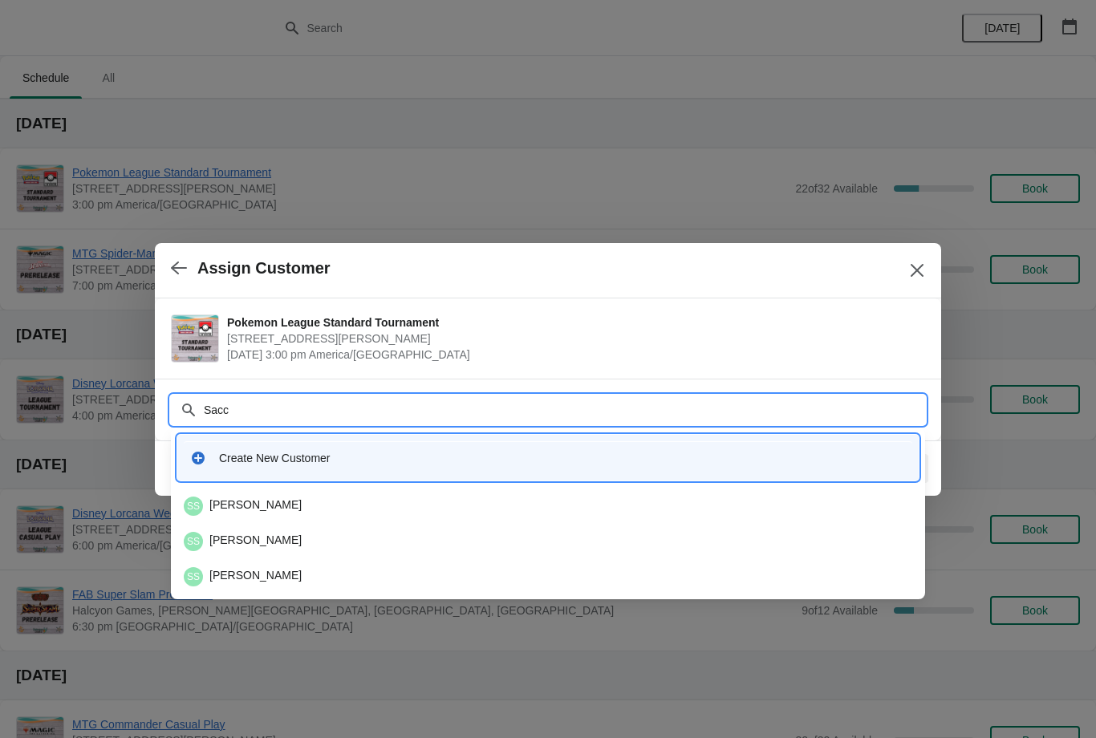
type input "Sacco"
click at [292, 537] on div "SS Sarah Sacco" at bounding box center [548, 541] width 728 height 19
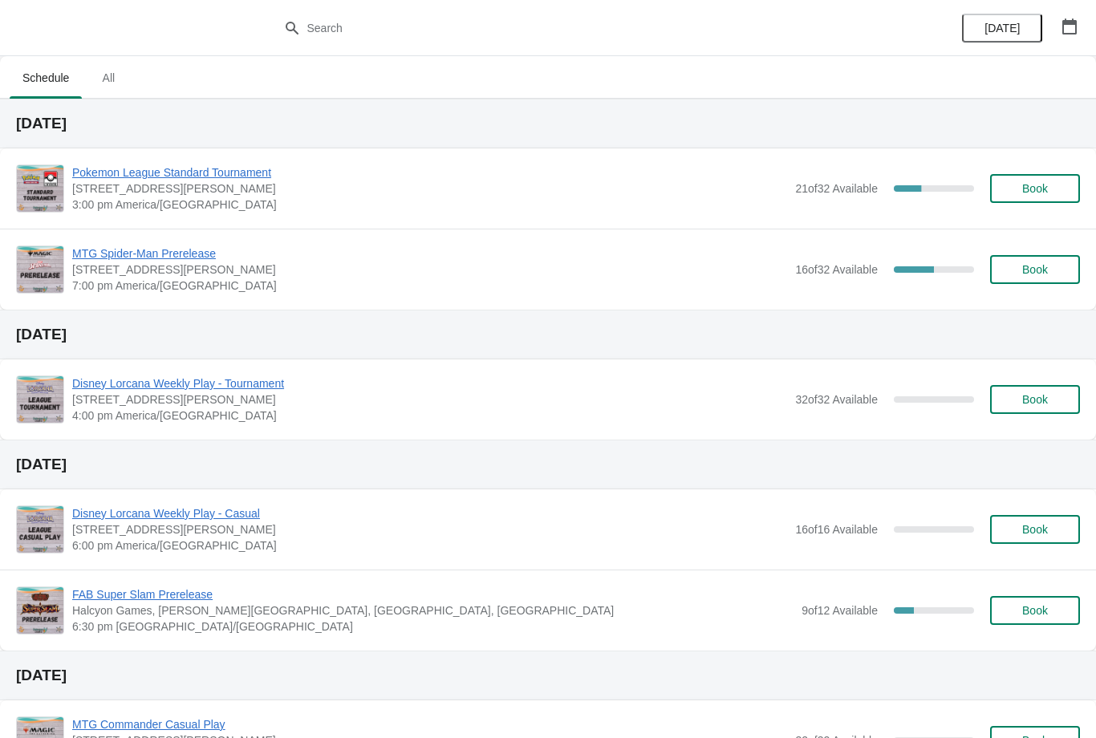
click at [1024, 189] on span "Book" at bounding box center [1035, 188] width 26 height 13
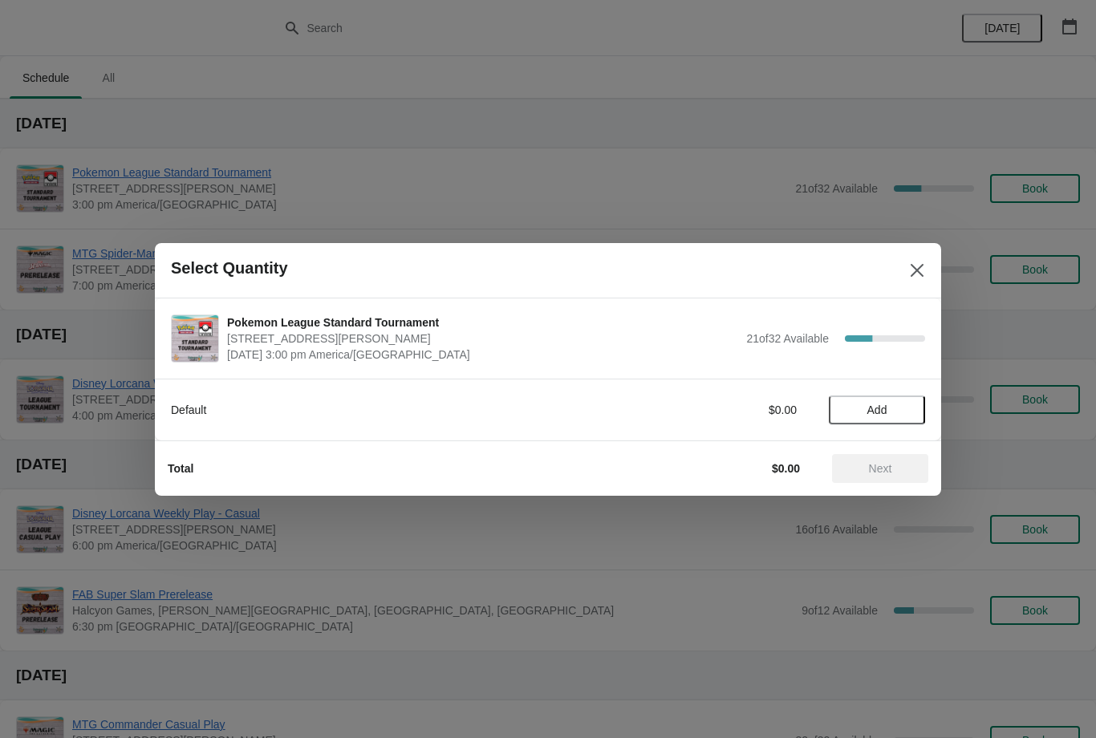
click at [890, 423] on button "Add" at bounding box center [877, 409] width 96 height 29
click at [886, 468] on span "Next" at bounding box center [880, 468] width 23 height 13
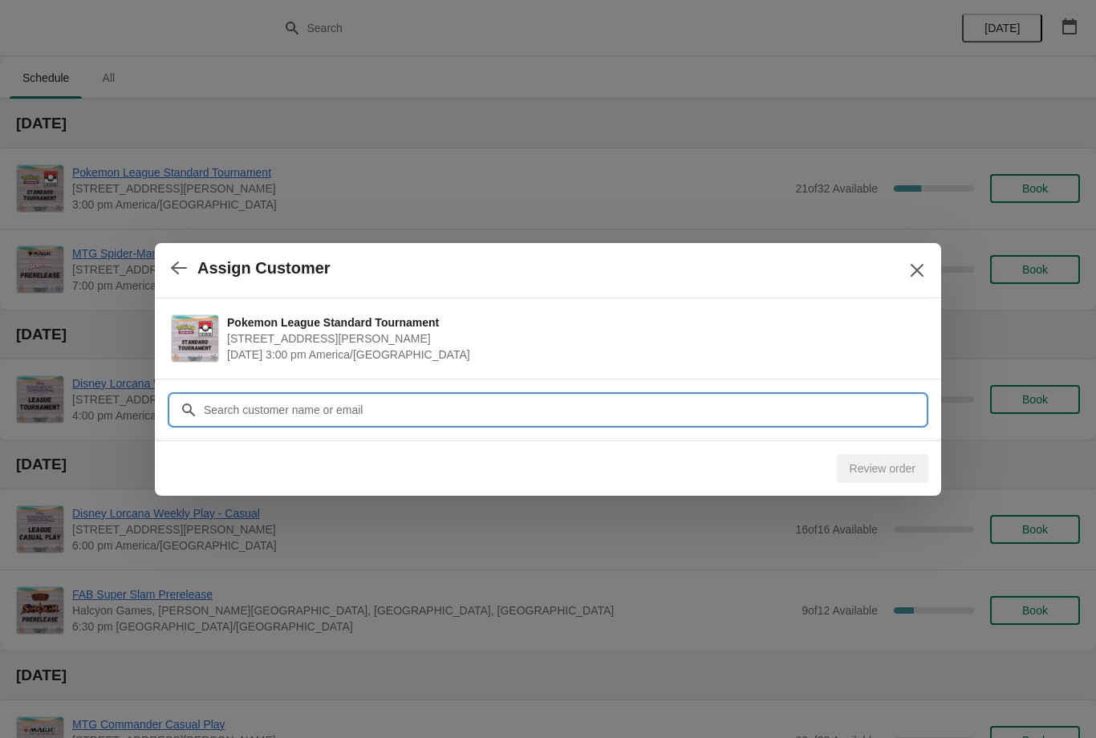
click at [506, 408] on input "Customer" at bounding box center [564, 409] width 722 height 29
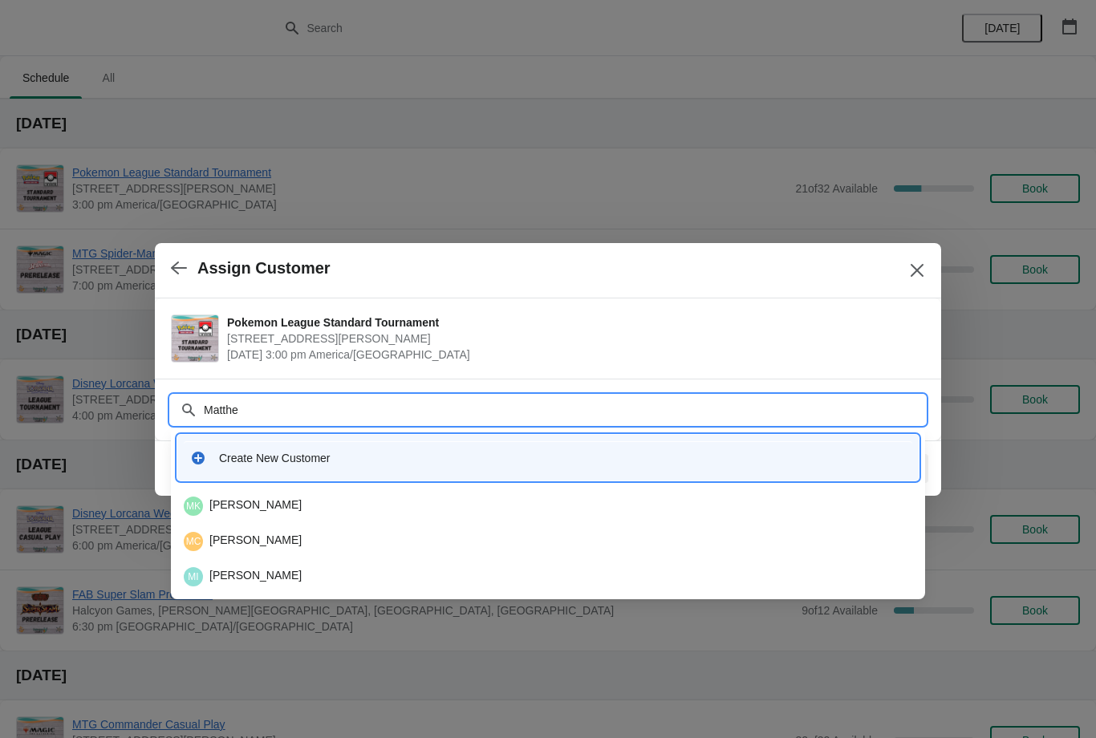
type input "Matthew"
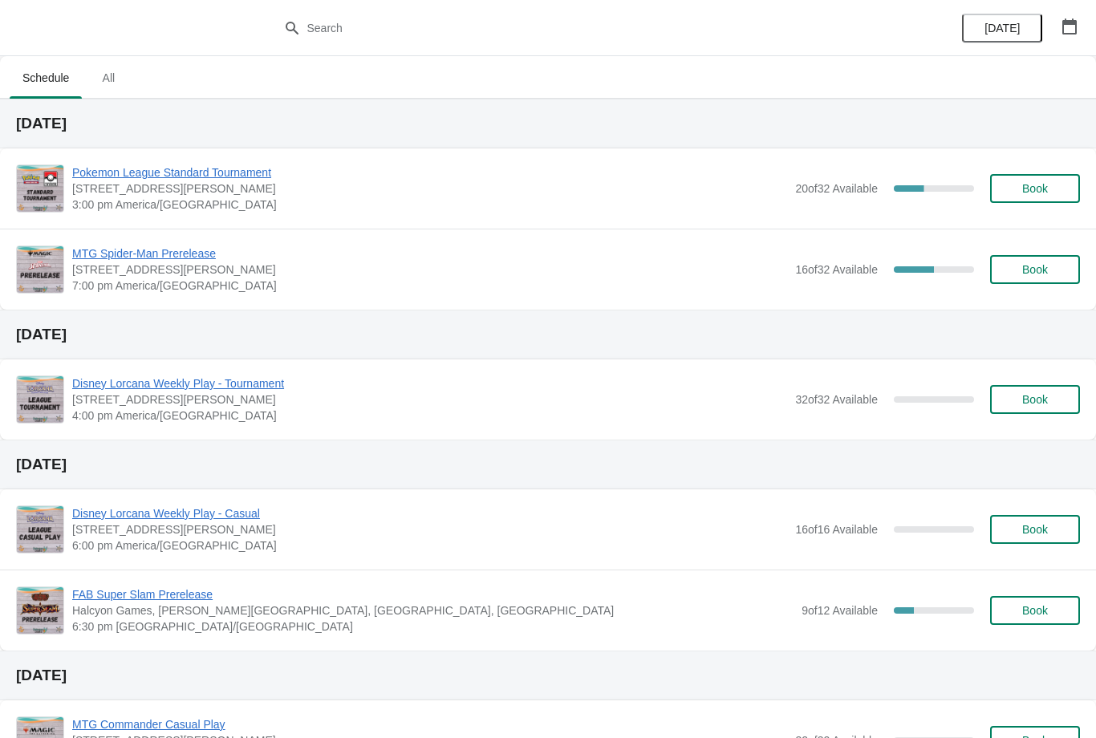
click at [1050, 183] on span "Book" at bounding box center [1034, 188] width 61 height 13
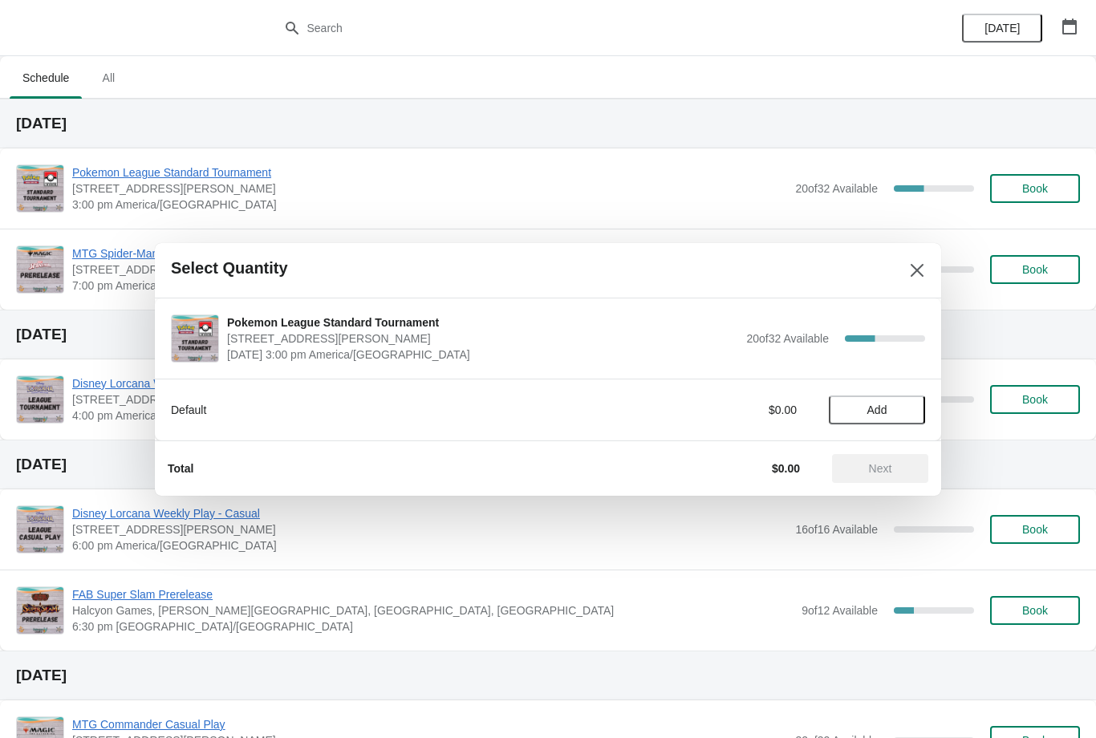
click at [899, 407] on span "Add" at bounding box center [876, 410] width 67 height 13
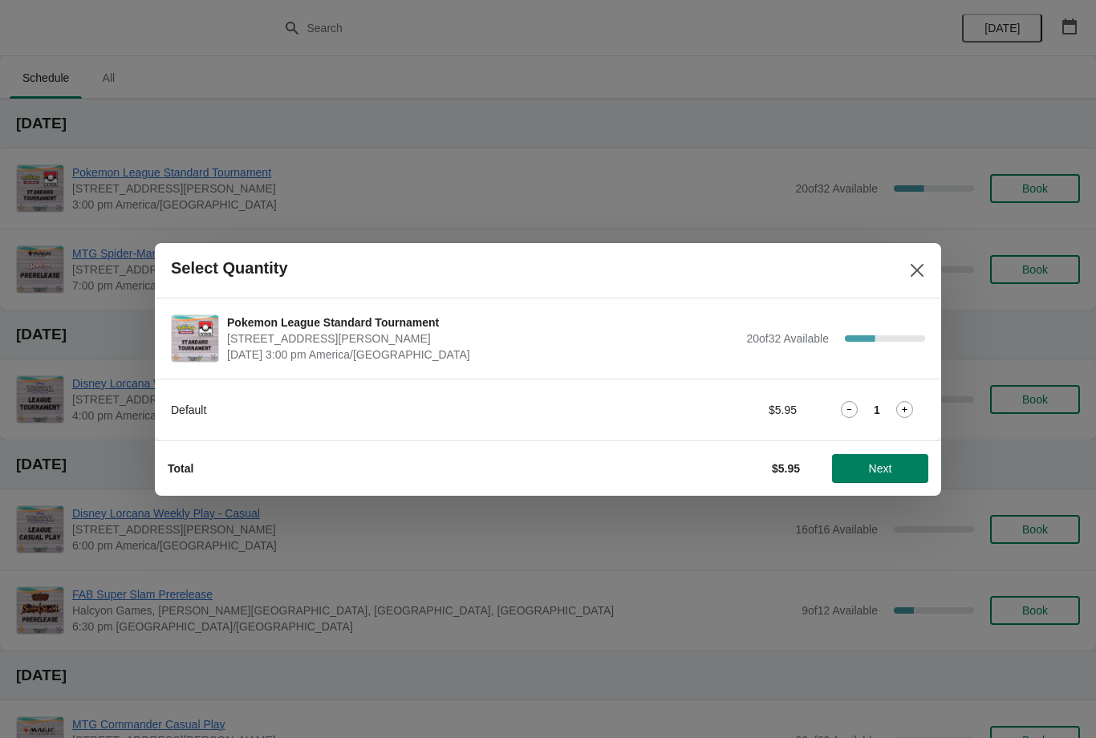
click at [900, 464] on span "Next" at bounding box center [880, 468] width 71 height 13
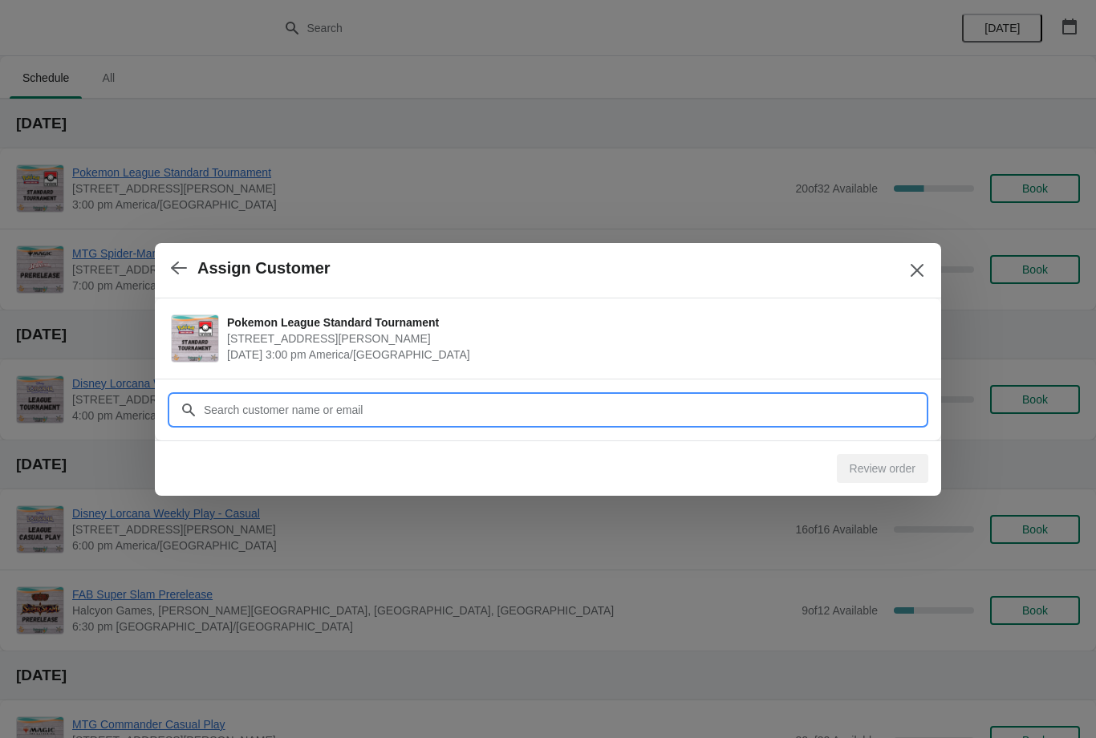
click at [768, 412] on input "Customer" at bounding box center [564, 409] width 722 height 29
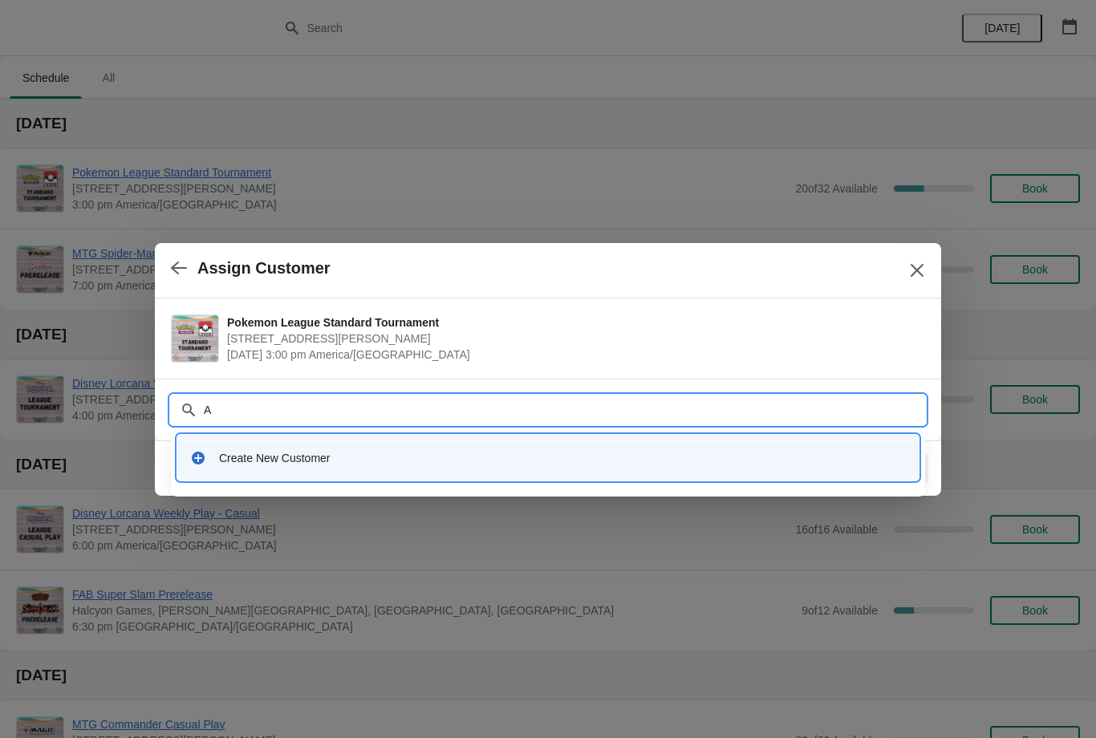
type input "Aq"
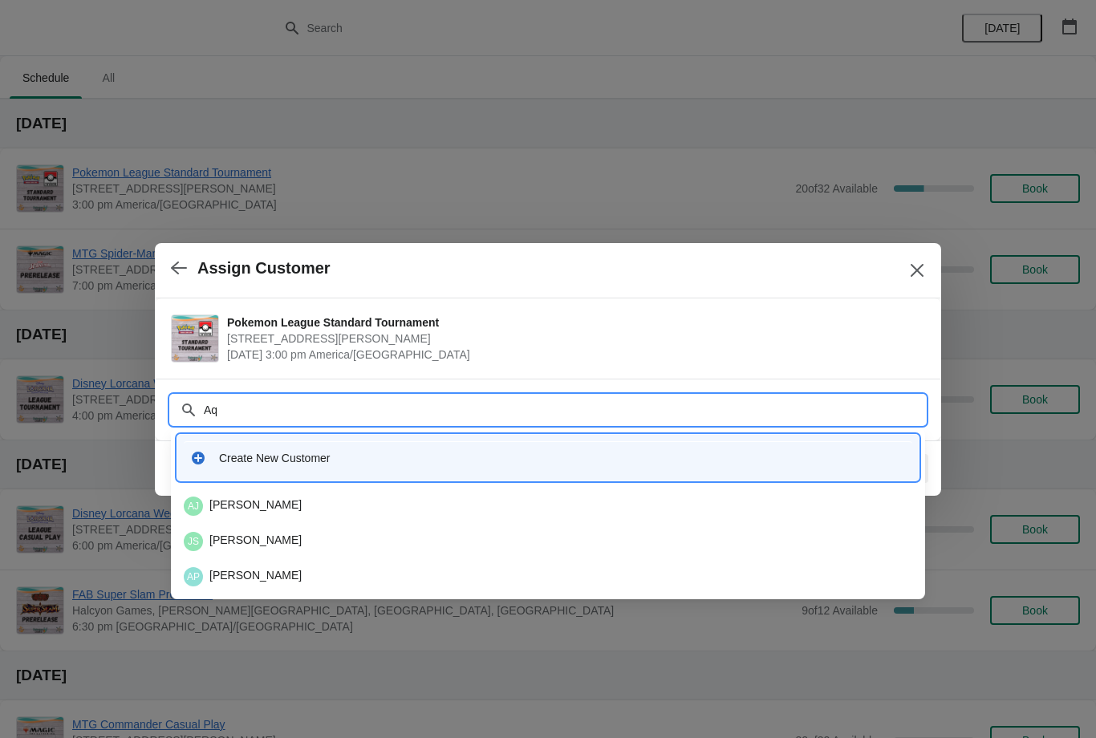
click at [243, 510] on div "AJ Aquoyea [PERSON_NAME]" at bounding box center [548, 506] width 728 height 19
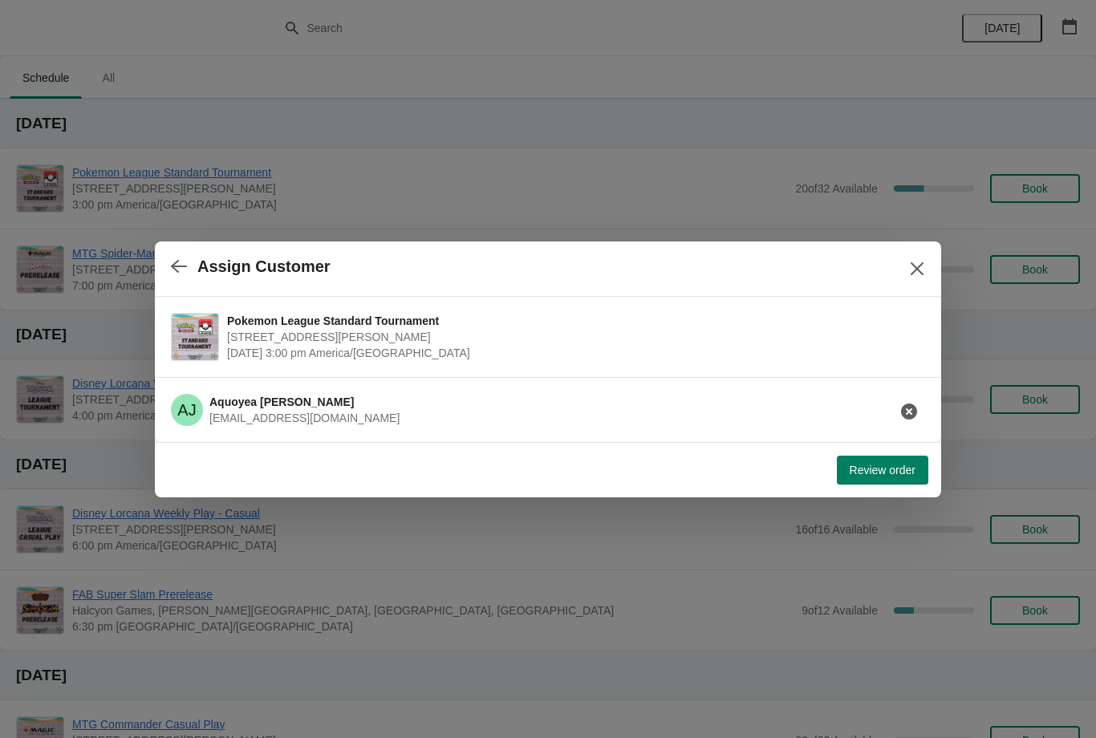
click at [892, 479] on button "Review order" at bounding box center [882, 470] width 91 height 29
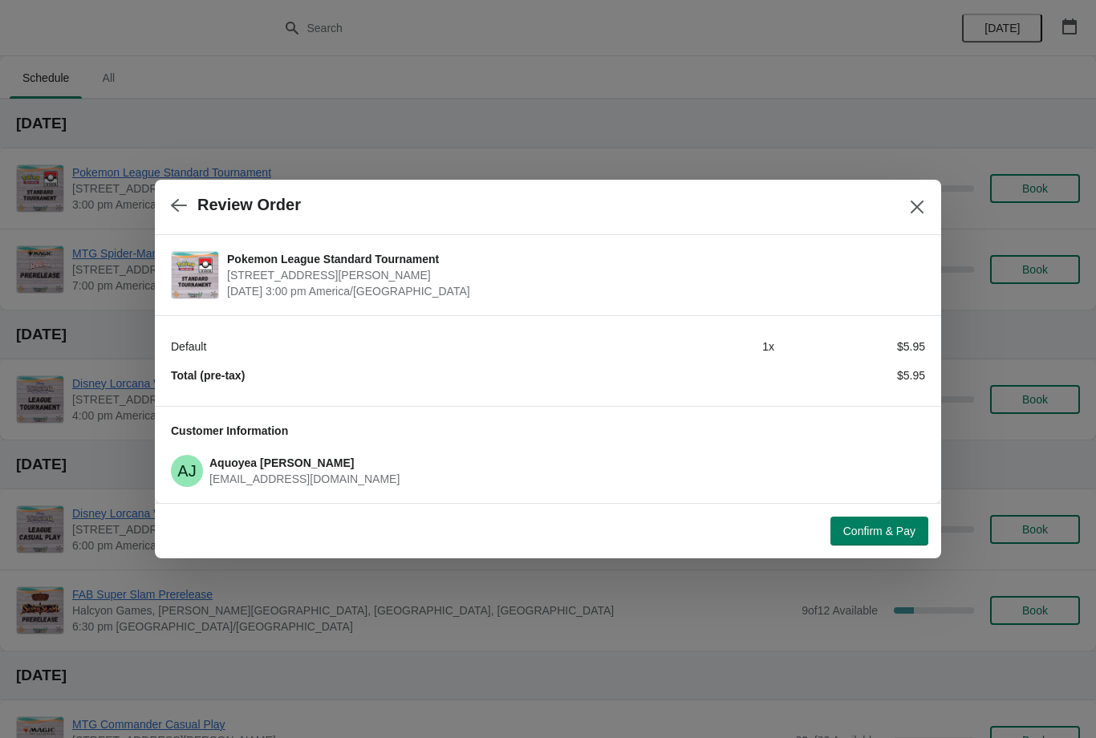
click at [899, 541] on button "Confirm & Pay" at bounding box center [879, 531] width 98 height 29
